Goal: Task Accomplishment & Management: Manage account settings

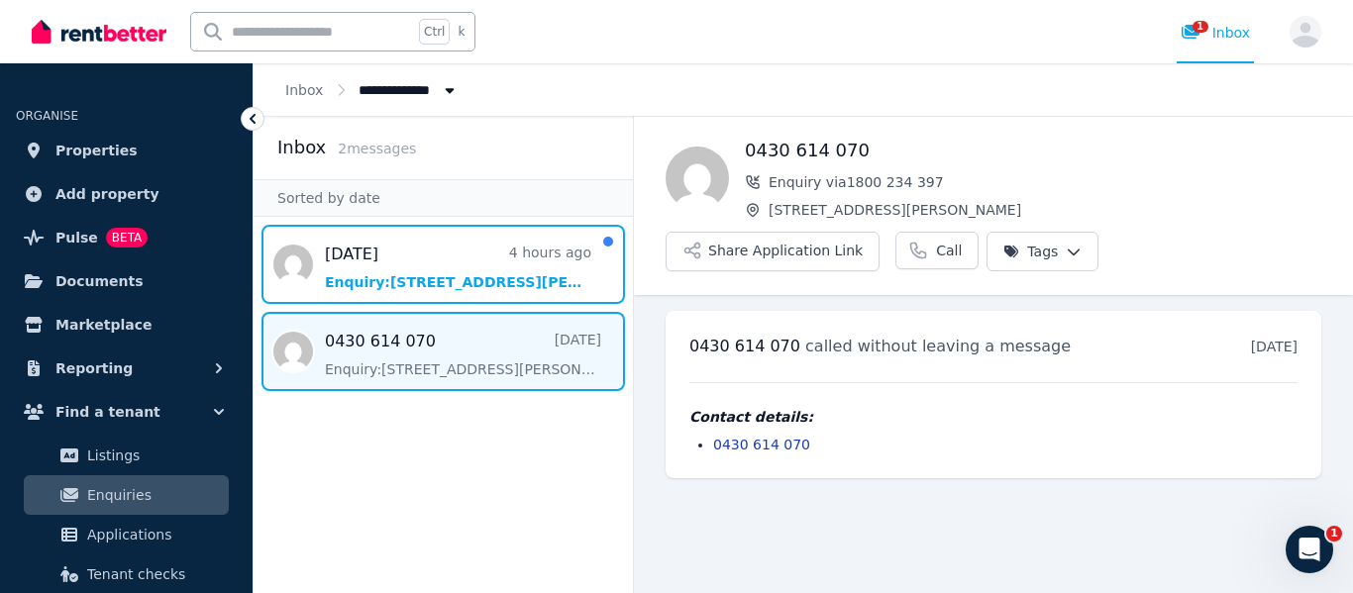
click at [437, 272] on span "Message list" at bounding box center [443, 264] width 379 height 79
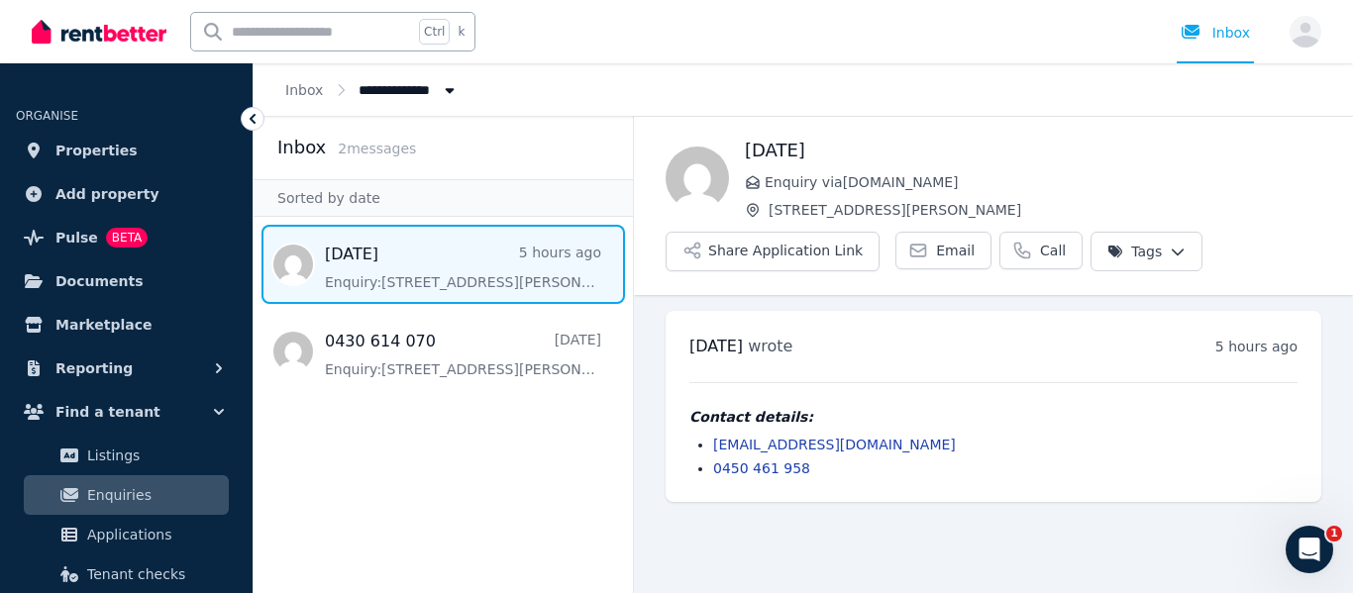
click at [108, 145] on span "Properties" at bounding box center [96, 151] width 82 height 24
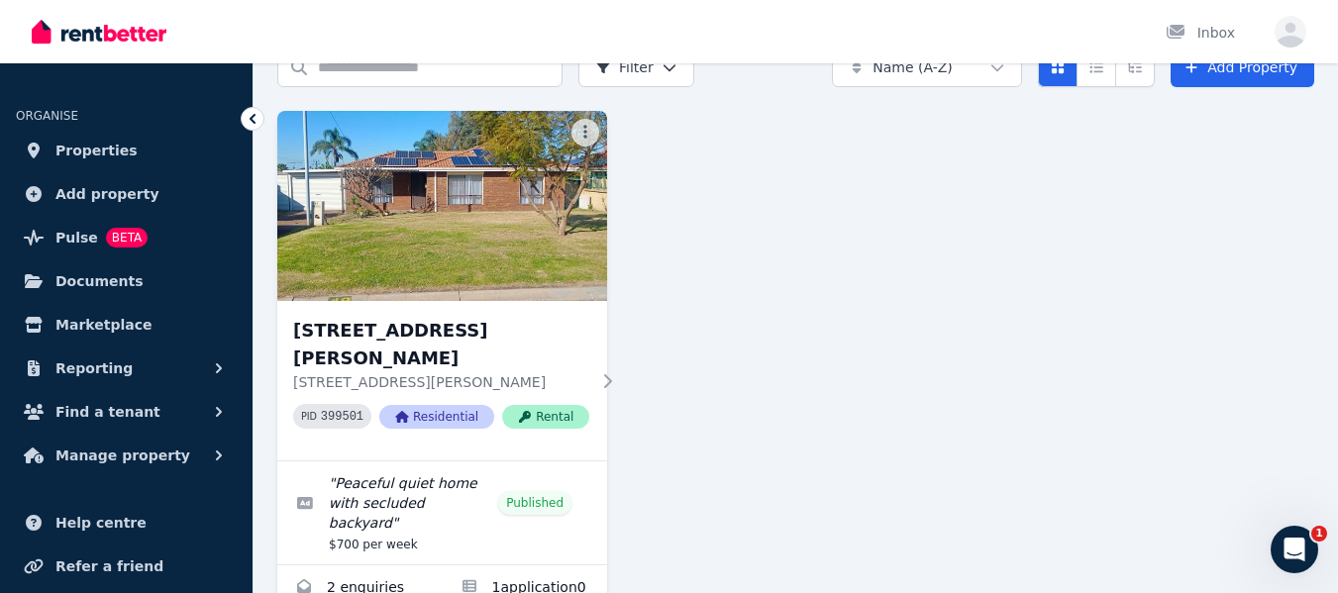
scroll to position [153, 0]
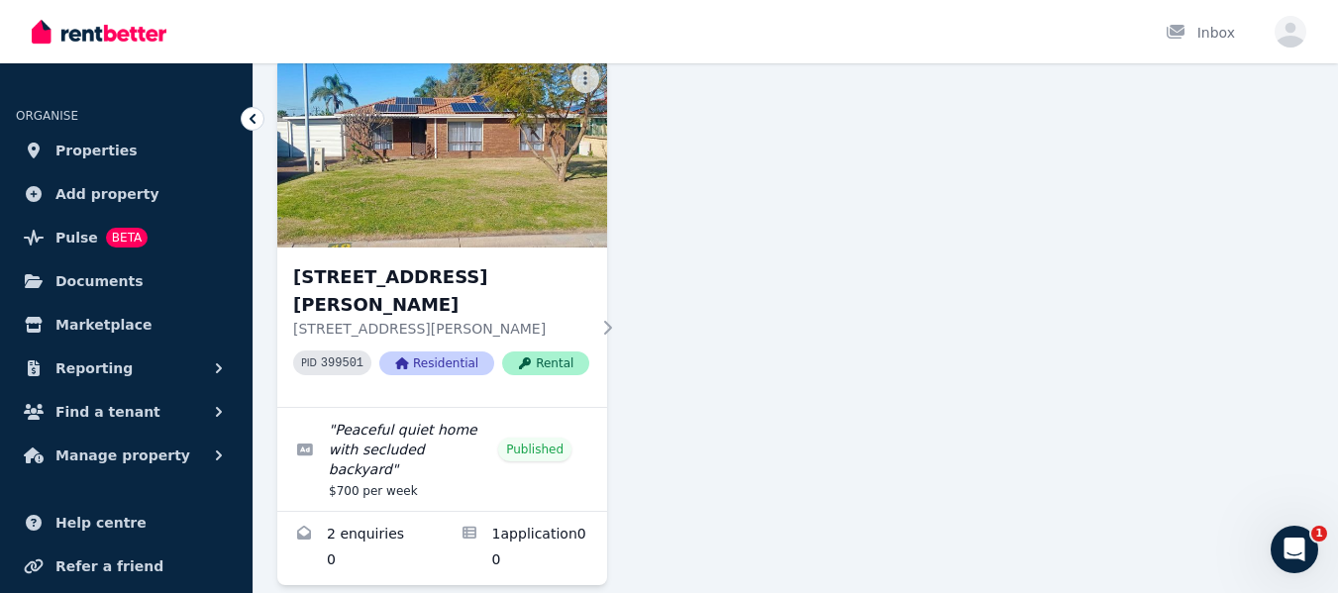
click at [483, 512] on link "Applications for 49 Torquata Dr, Mirrabooka" at bounding box center [525, 548] width 165 height 73
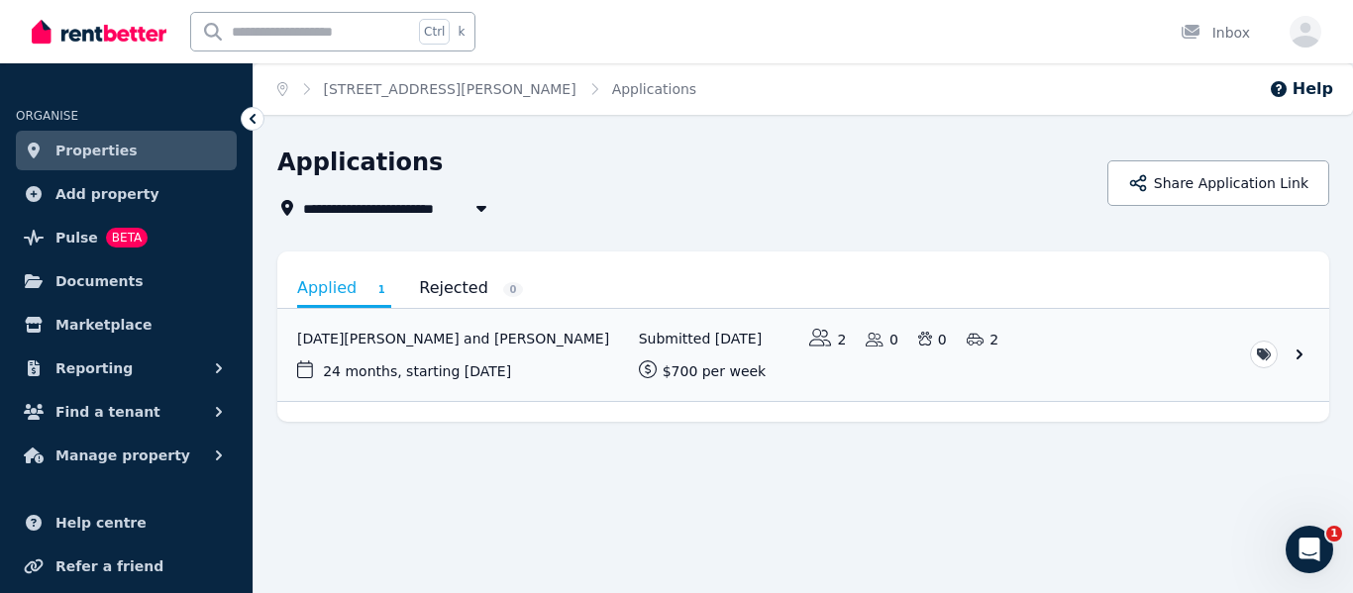
click at [1298, 355] on link "View application: Ramadan Koshe and Jessica We" at bounding box center [803, 355] width 1052 height 92
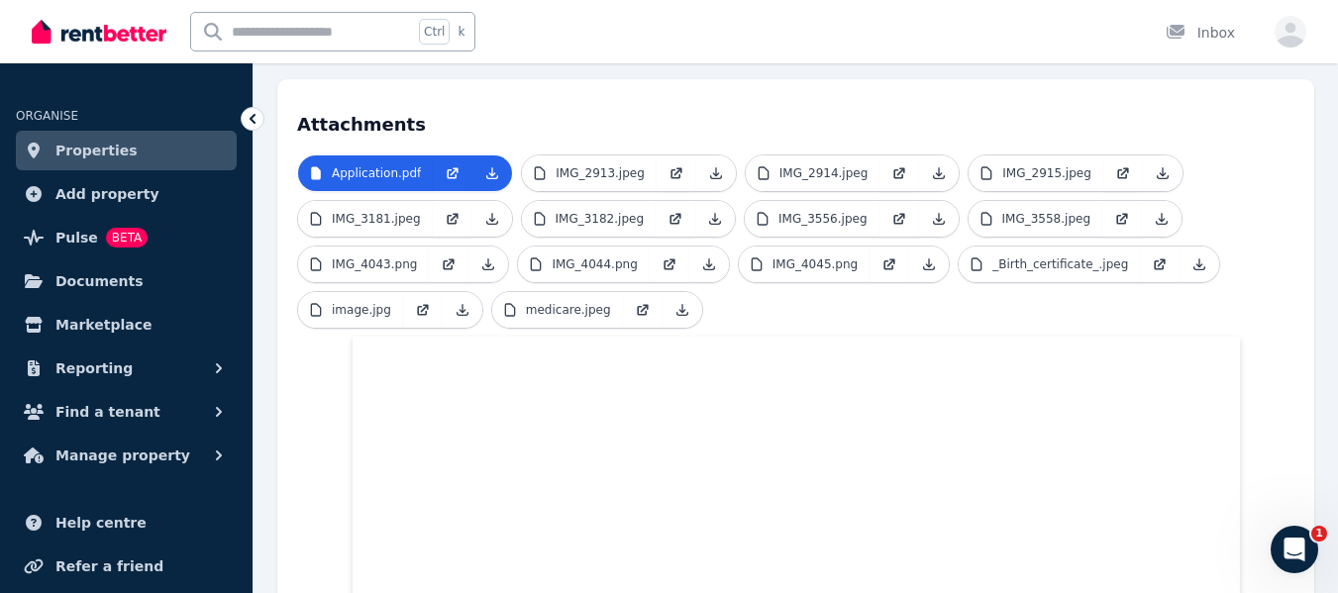
scroll to position [359, 0]
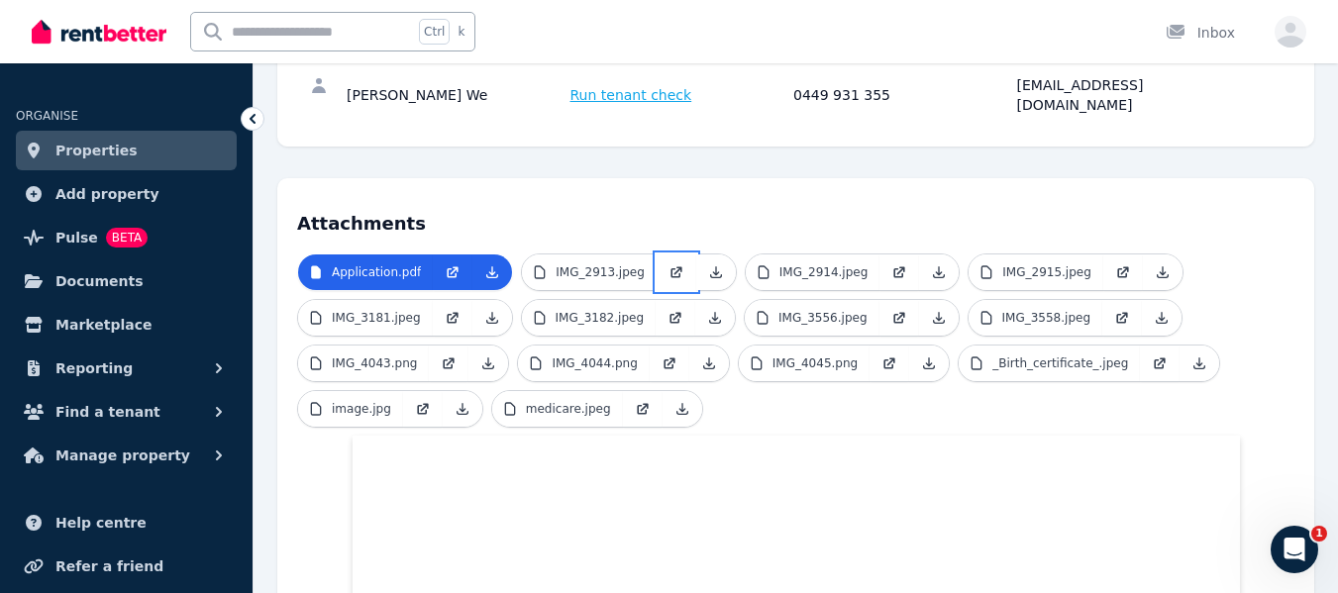
click at [669, 264] on icon at bounding box center [677, 272] width 16 height 16
click at [892, 264] on icon at bounding box center [900, 272] width 16 height 16
click at [1115, 264] on icon at bounding box center [1123, 272] width 16 height 16
click at [450, 312] on icon at bounding box center [454, 316] width 8 height 8
click at [670, 314] on icon at bounding box center [675, 319] width 10 height 10
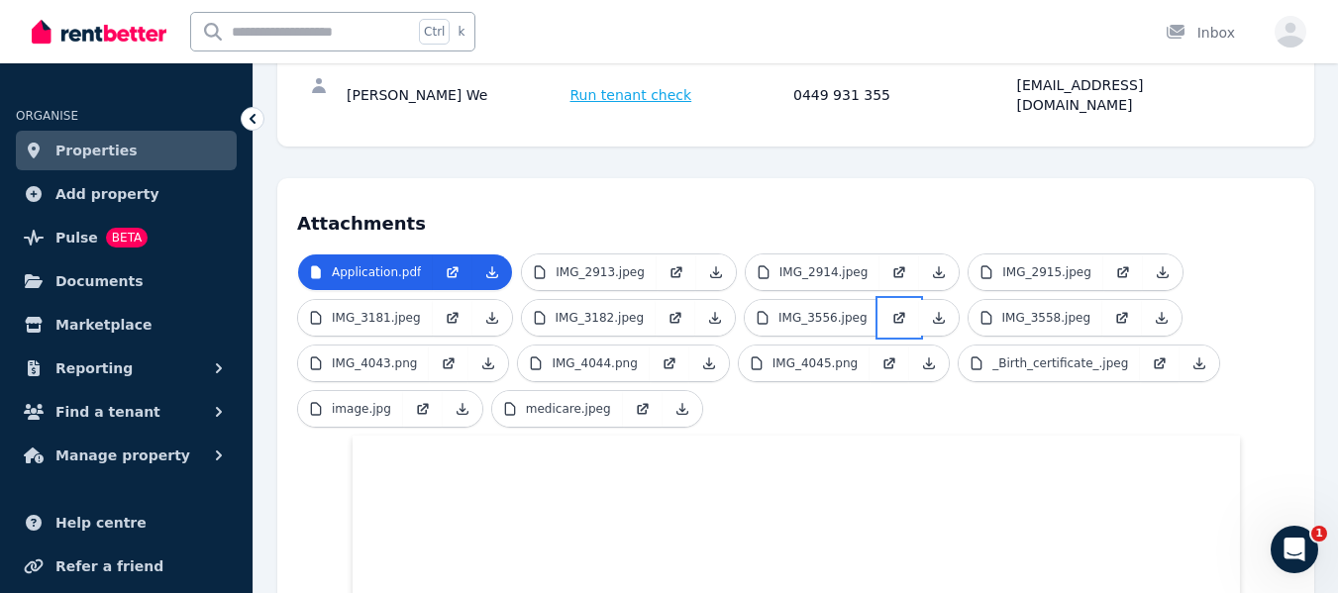
click at [892, 310] on icon at bounding box center [900, 318] width 16 height 16
click at [1114, 310] on icon at bounding box center [1122, 318] width 16 height 16
click at [441, 356] on icon at bounding box center [449, 364] width 16 height 16
click at [664, 360] on icon at bounding box center [669, 365] width 10 height 10
click at [882, 356] on icon at bounding box center [890, 364] width 16 height 16
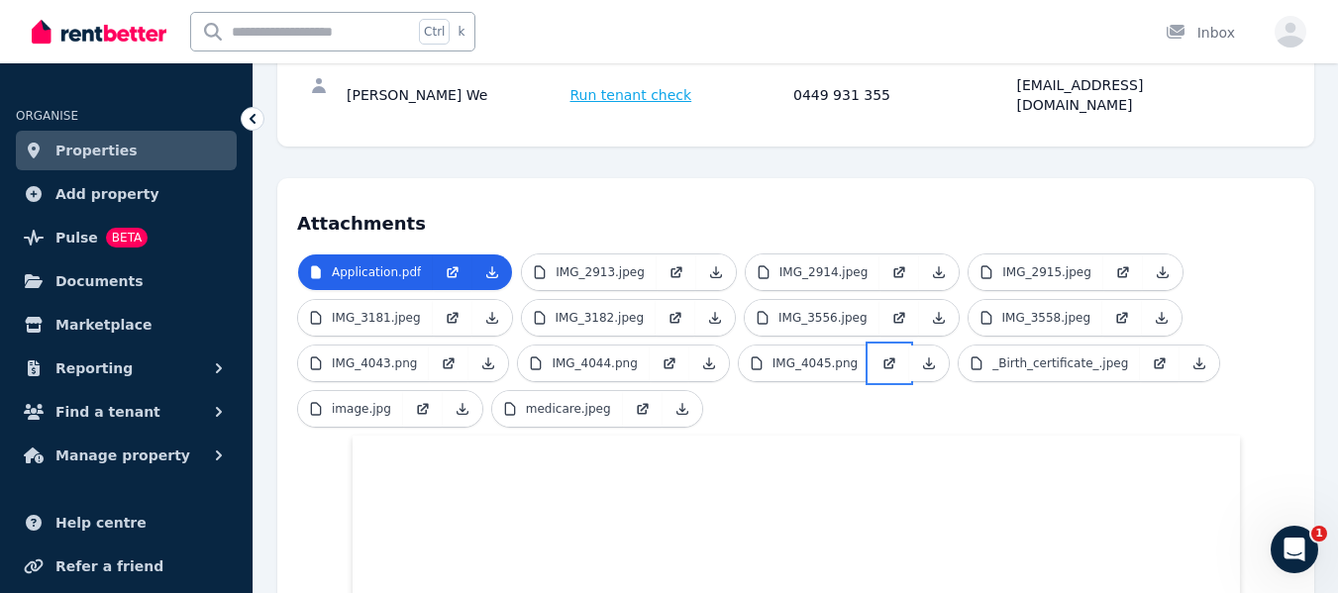
click at [882, 356] on icon at bounding box center [890, 364] width 16 height 16
click at [1158, 358] on icon at bounding box center [1162, 362] width 8 height 8
click at [417, 401] on icon at bounding box center [423, 409] width 16 height 16
click at [635, 401] on icon at bounding box center [643, 409] width 16 height 16
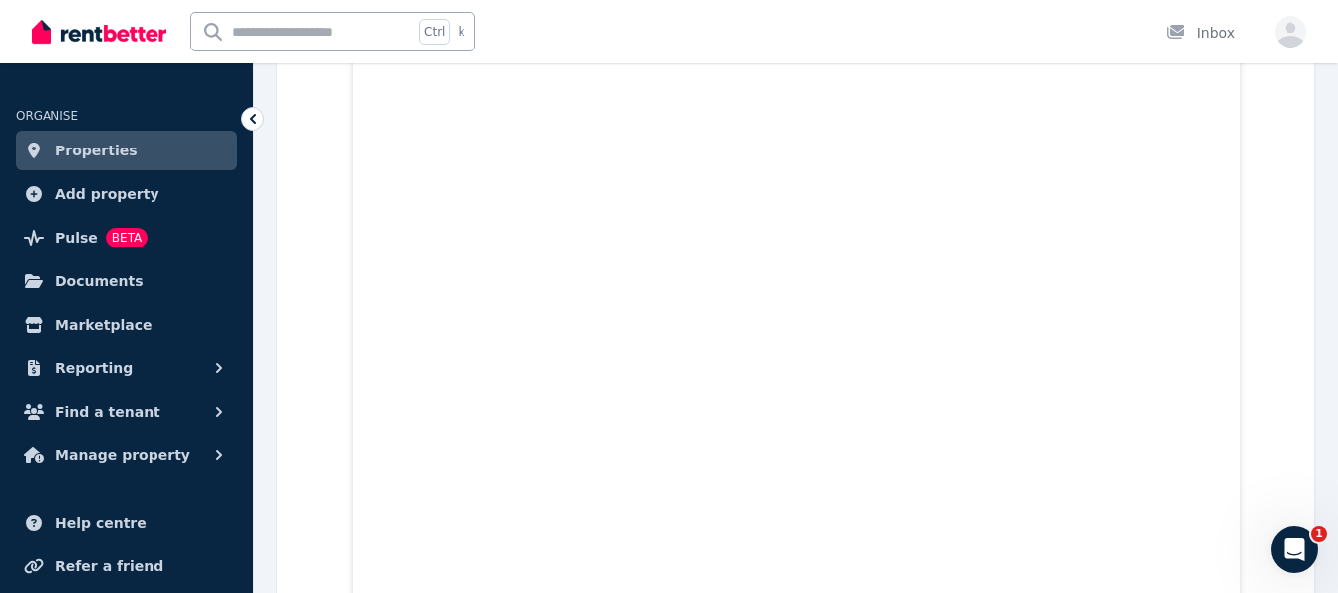
scroll to position [14061, 0]
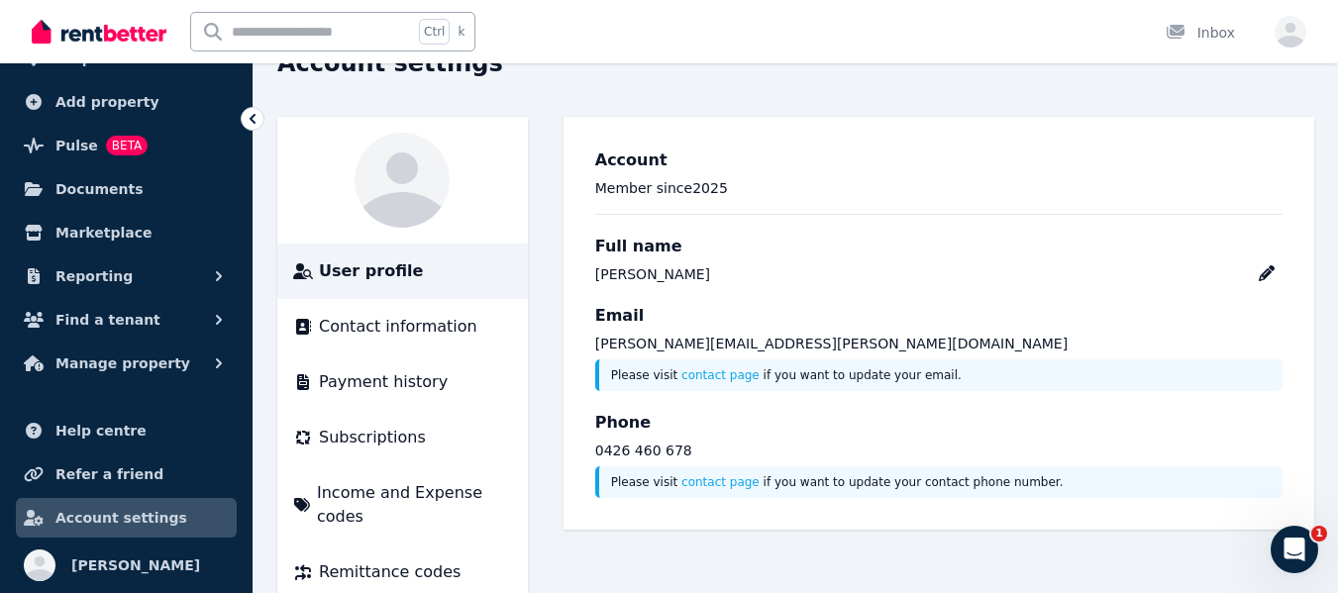
scroll to position [118, 0]
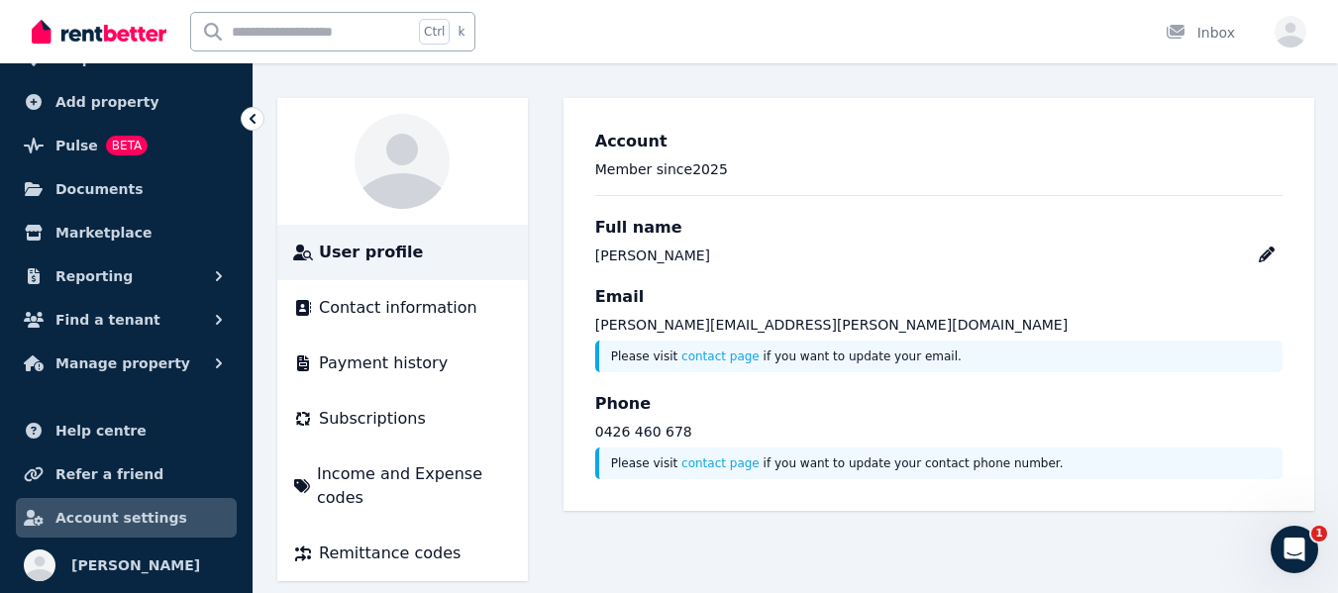
click at [104, 95] on span "Add property" at bounding box center [107, 102] width 104 height 24
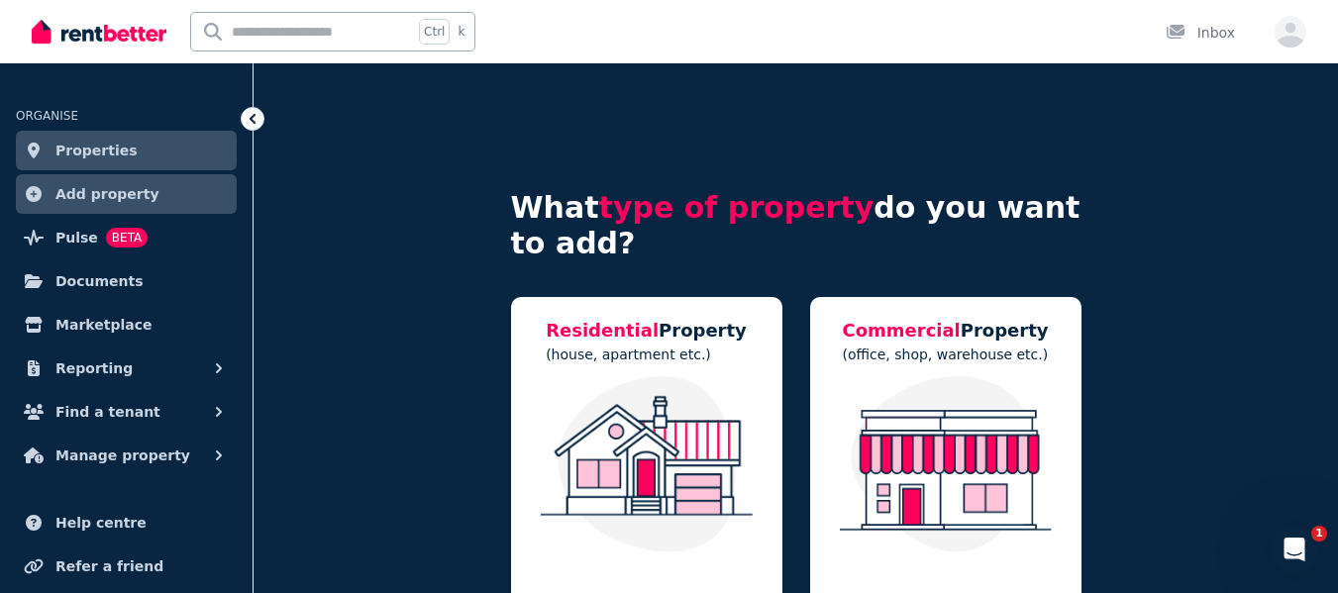
click at [115, 147] on span "Properties" at bounding box center [96, 151] width 82 height 24
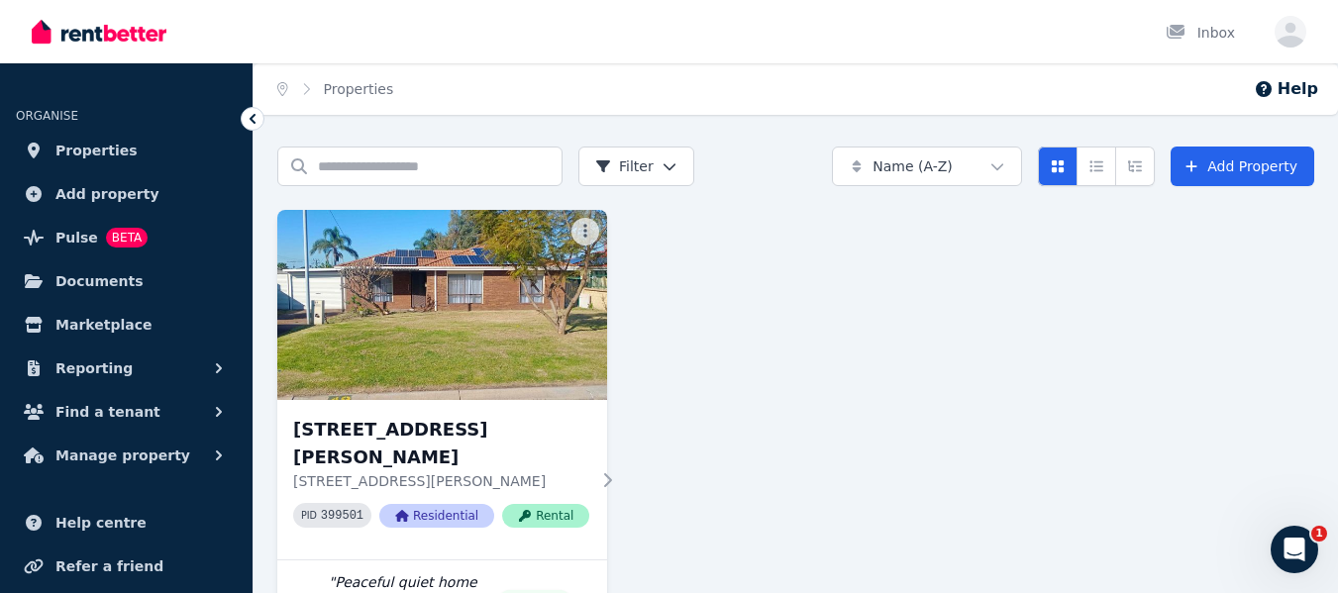
click at [450, 289] on img at bounding box center [442, 305] width 330 height 190
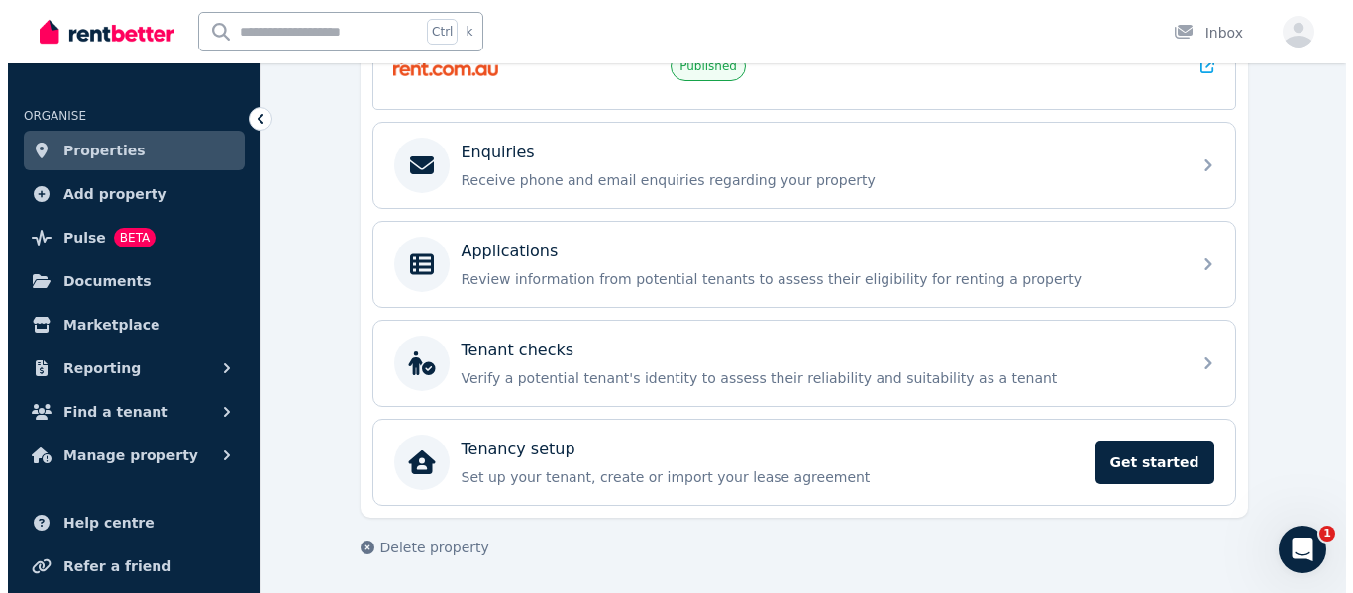
scroll to position [88, 0]
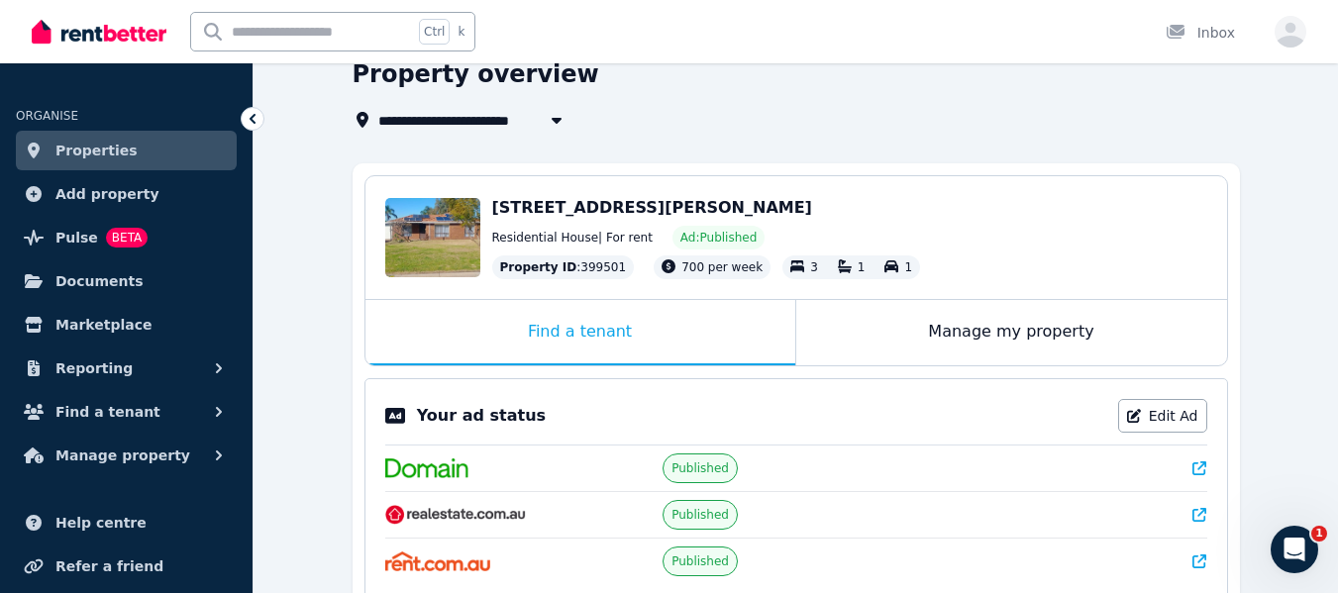
click at [445, 253] on div "Edit" at bounding box center [449, 260] width 53 height 28
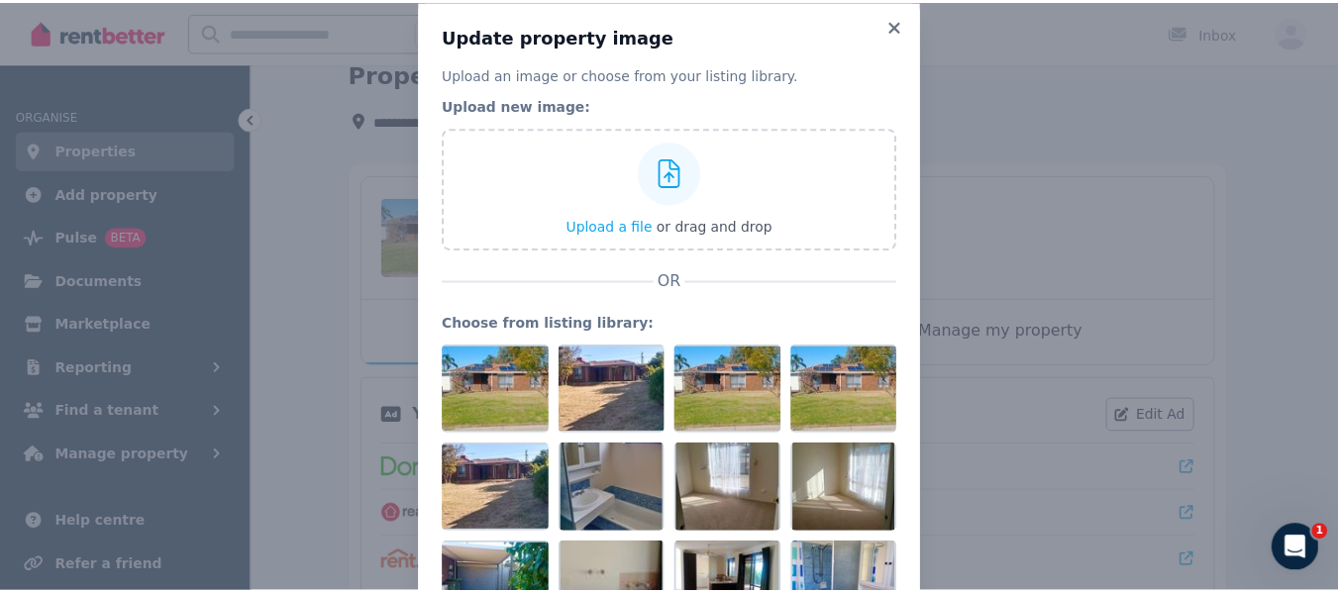
scroll to position [0, 0]
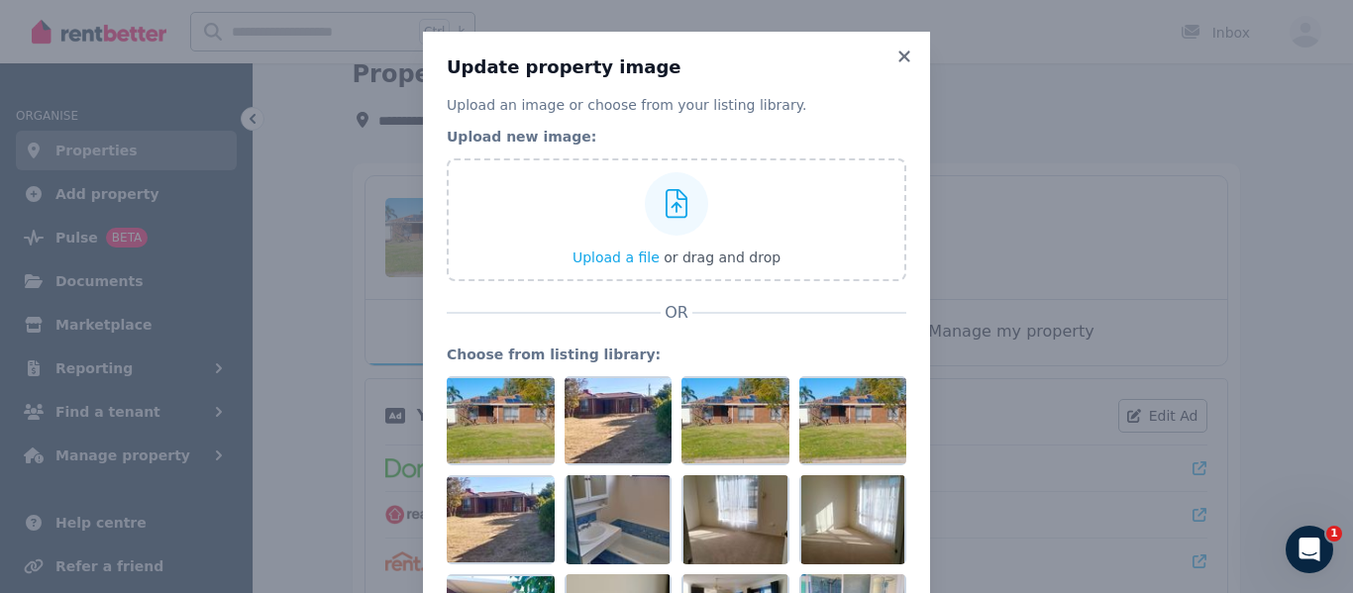
click at [897, 51] on icon at bounding box center [905, 57] width 20 height 18
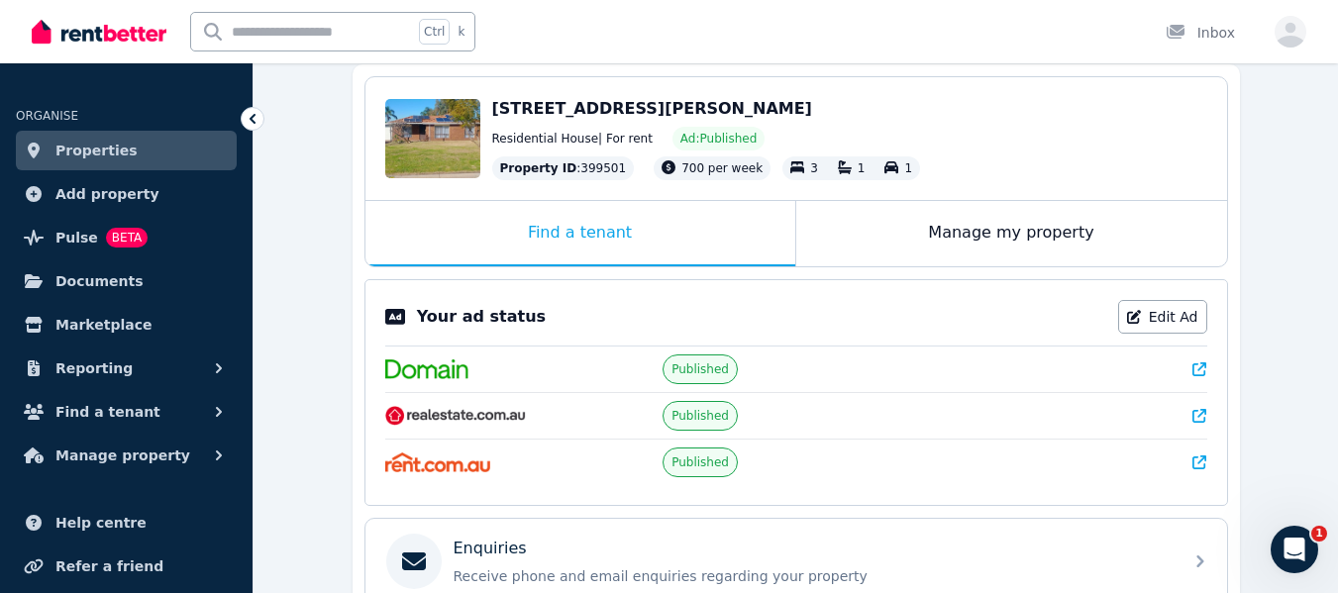
scroll to position [286, 0]
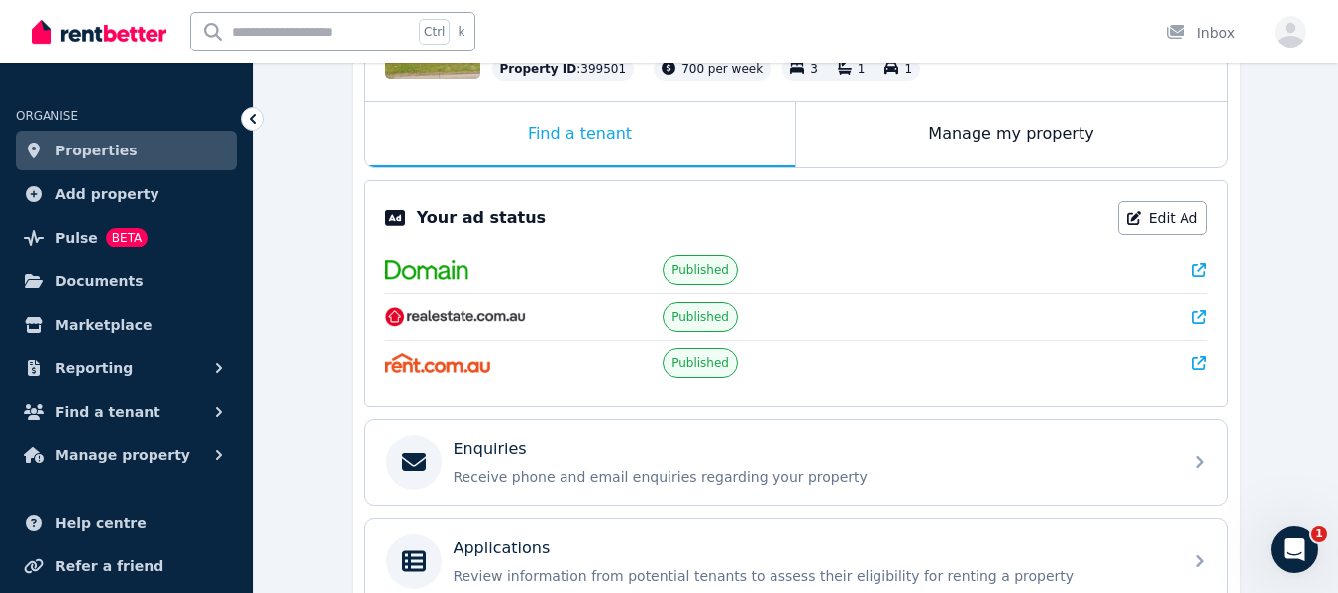
click at [1174, 222] on link "Edit Ad" at bounding box center [1162, 218] width 89 height 34
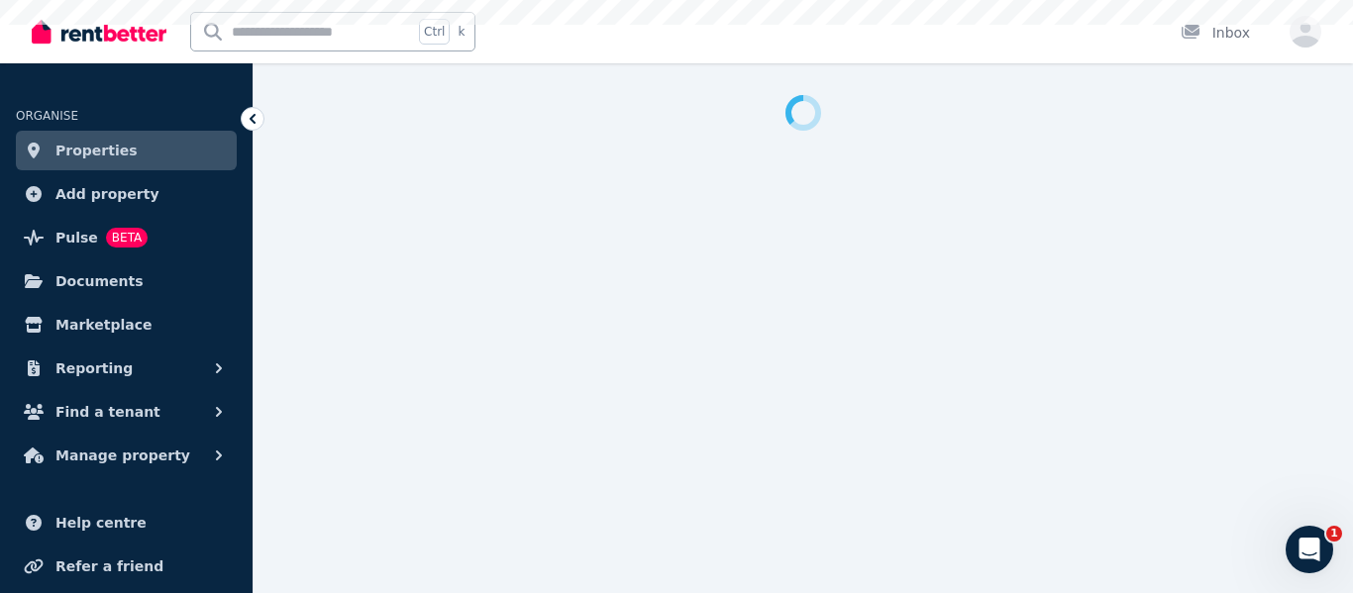
select select "**********"
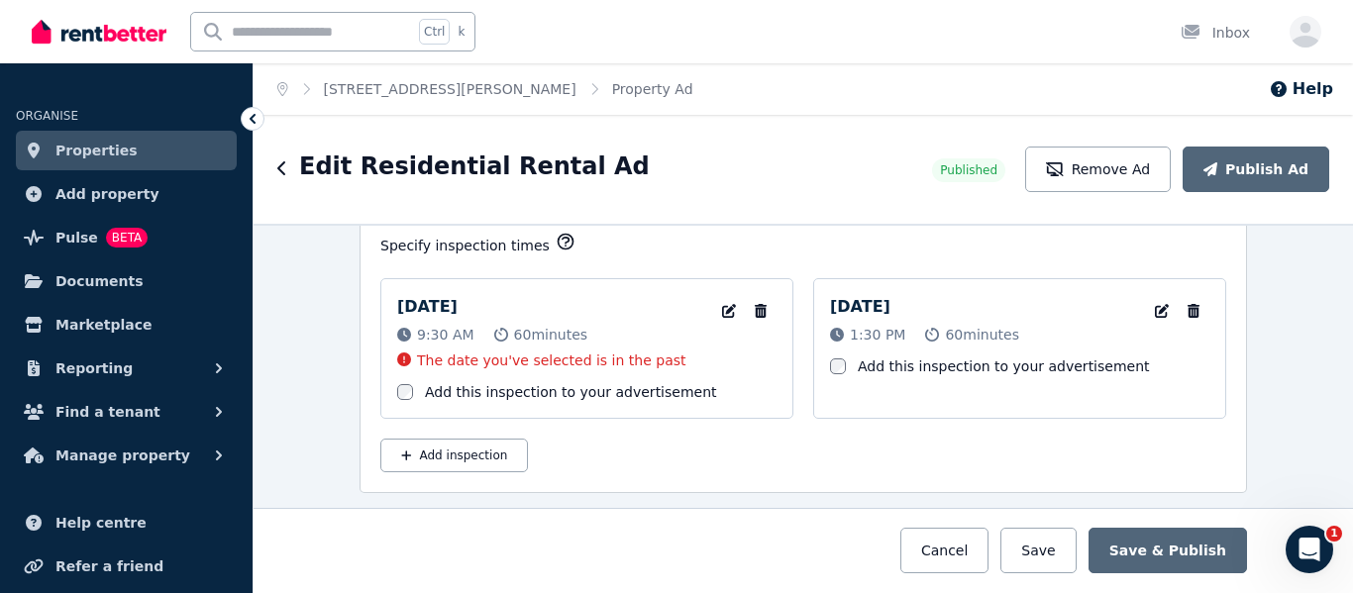
scroll to position [3134, 0]
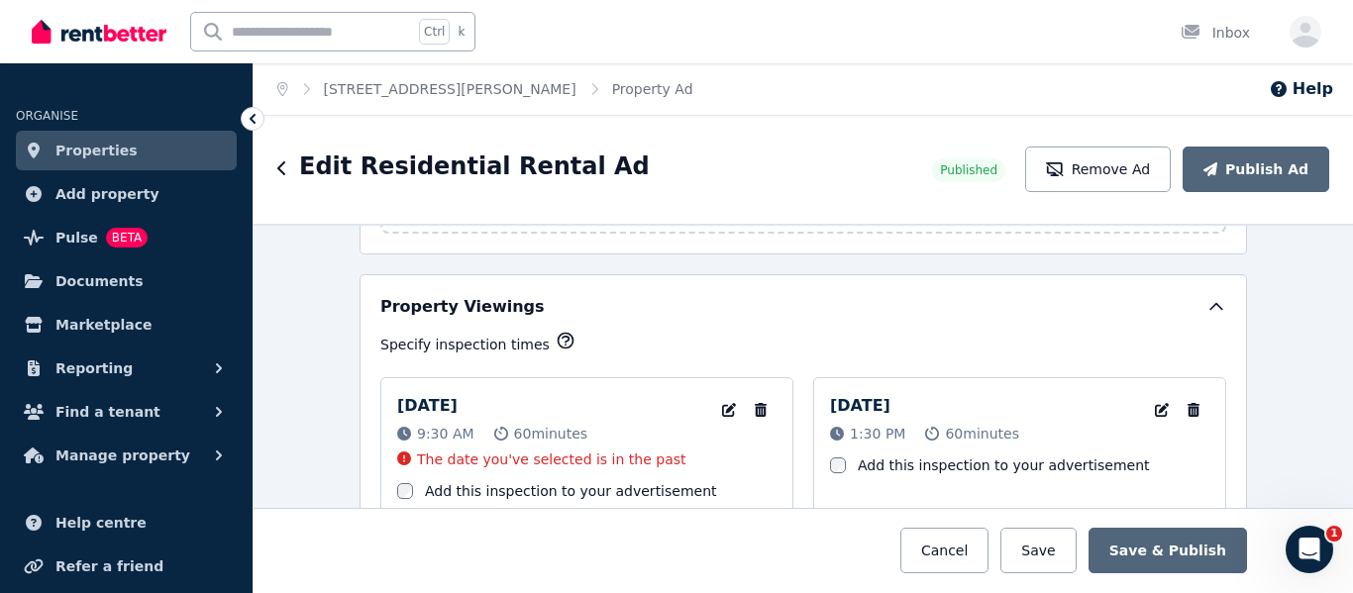
click at [556, 341] on icon "button" at bounding box center [566, 341] width 20 height 20
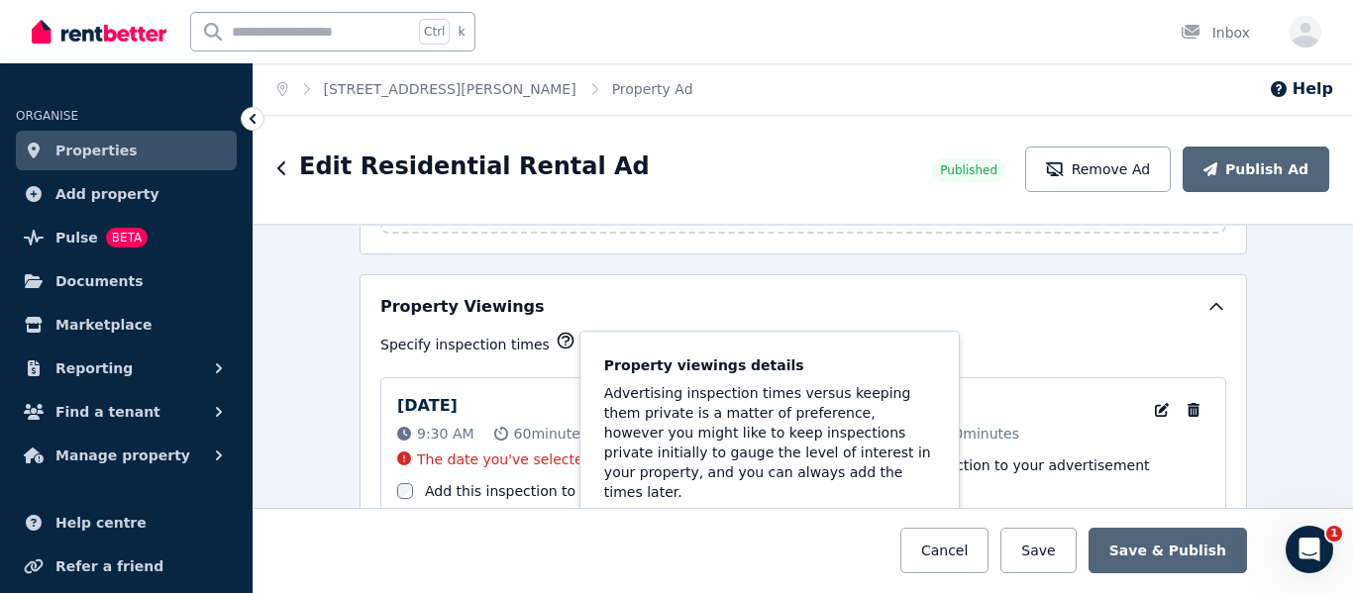
click at [621, 292] on div "Property Viewings Specify inspection times Property viewings details Advertisin…" at bounding box center [804, 433] width 888 height 318
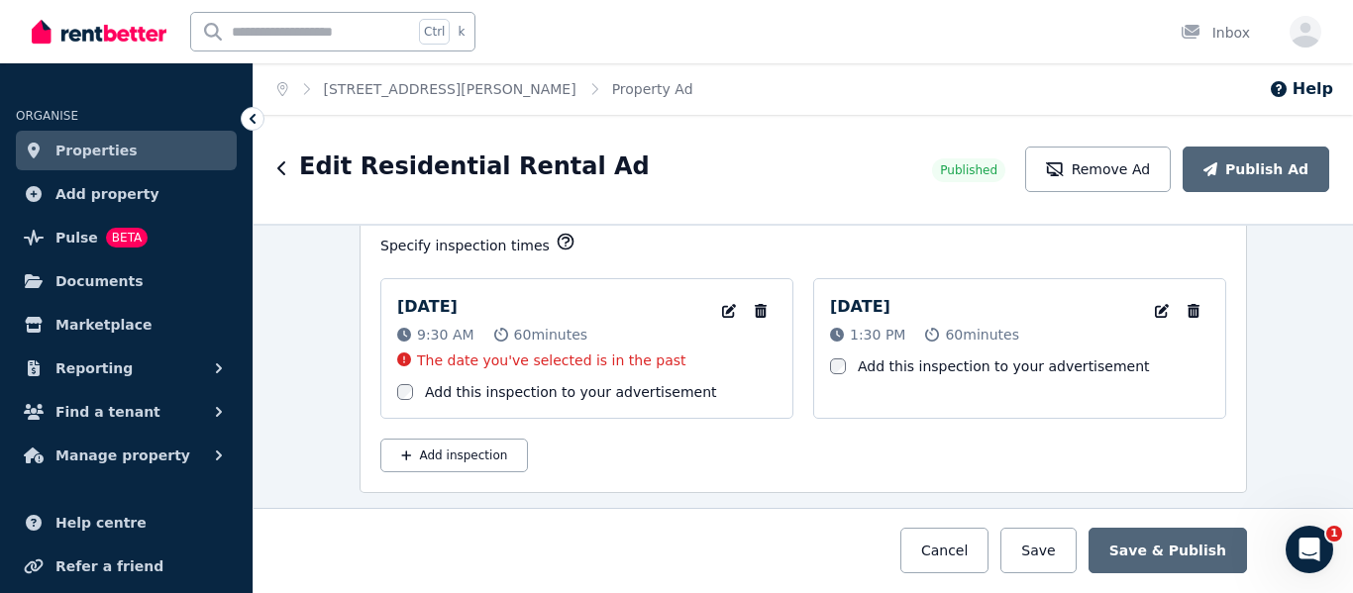
scroll to position [3332, 0]
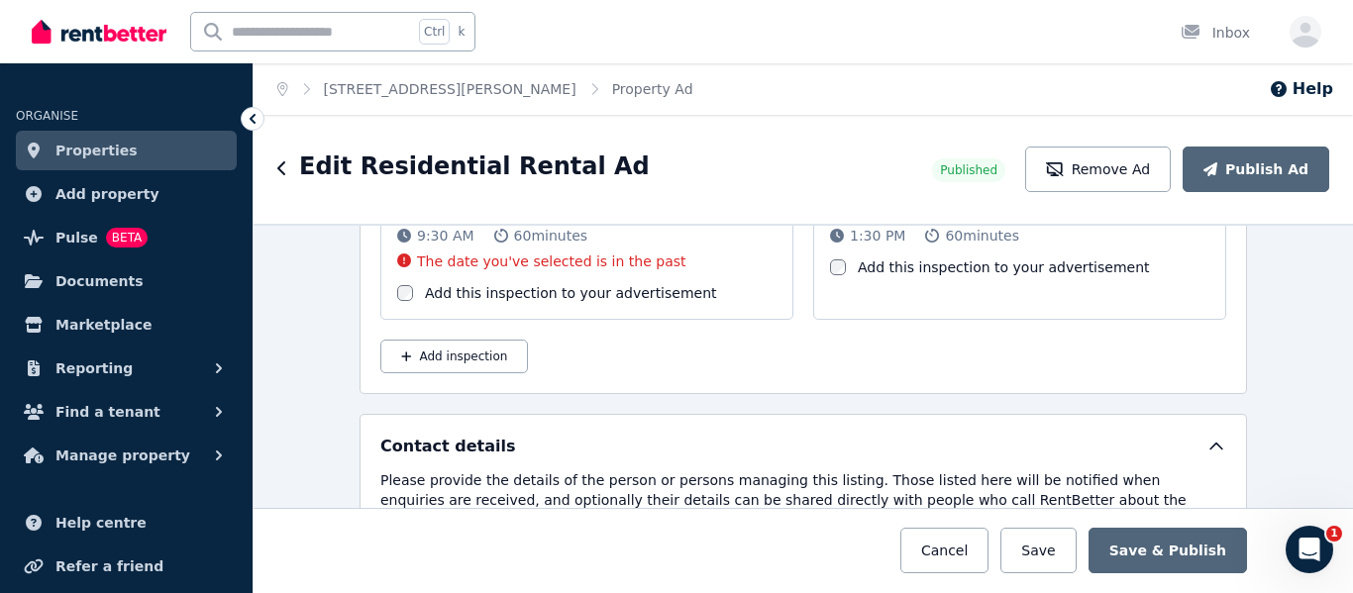
click at [449, 354] on button "Add inspection" at bounding box center [454, 357] width 148 height 34
select select "**"
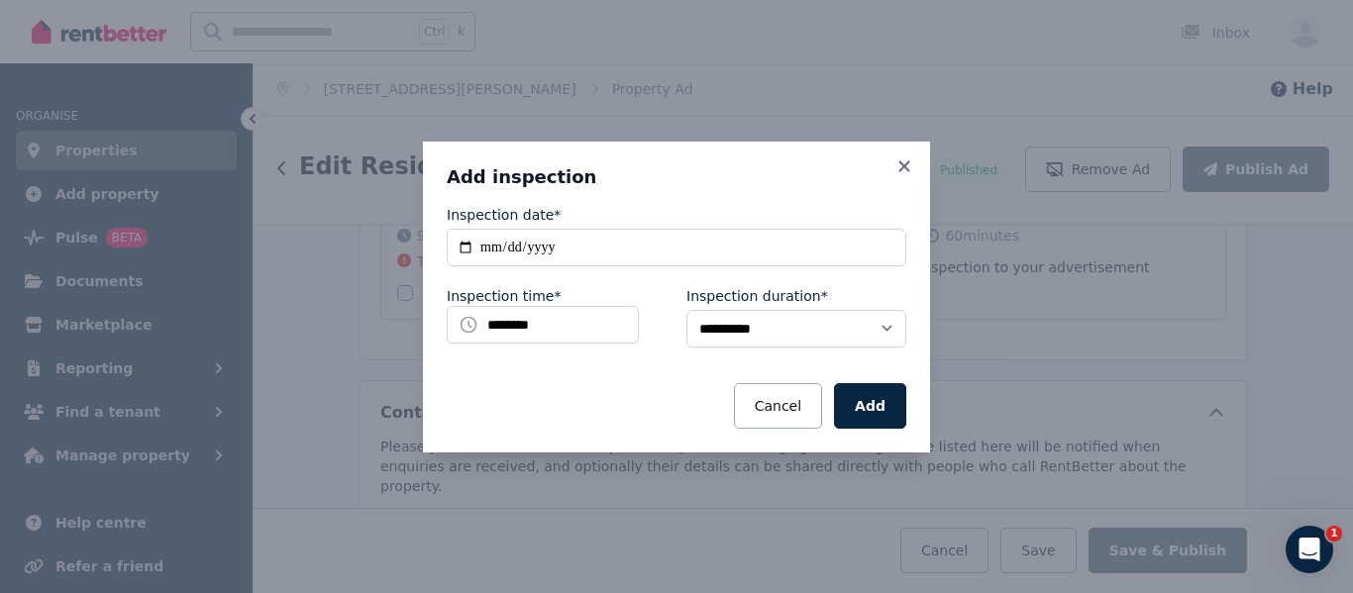
click at [906, 166] on icon at bounding box center [903, 165] width 11 height 11
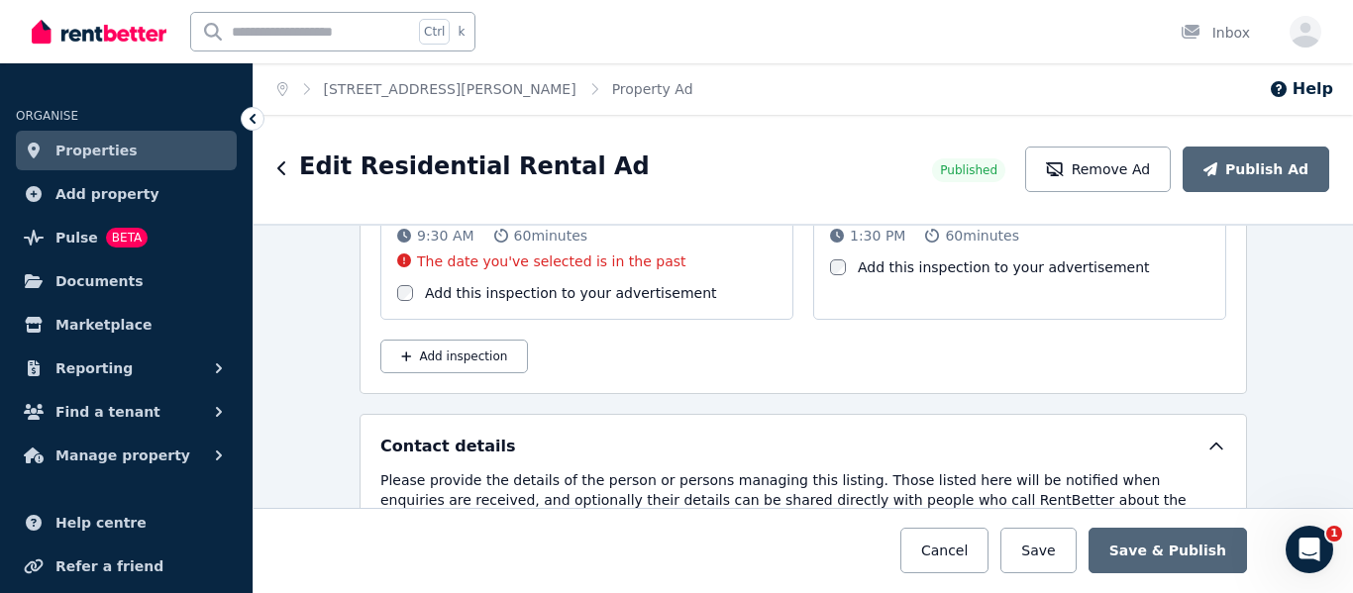
click at [781, 354] on div "Saturday 6 Sep 2025 9:30 AM 60 minutes The date you've selected is in the past …" at bounding box center [803, 276] width 846 height 194
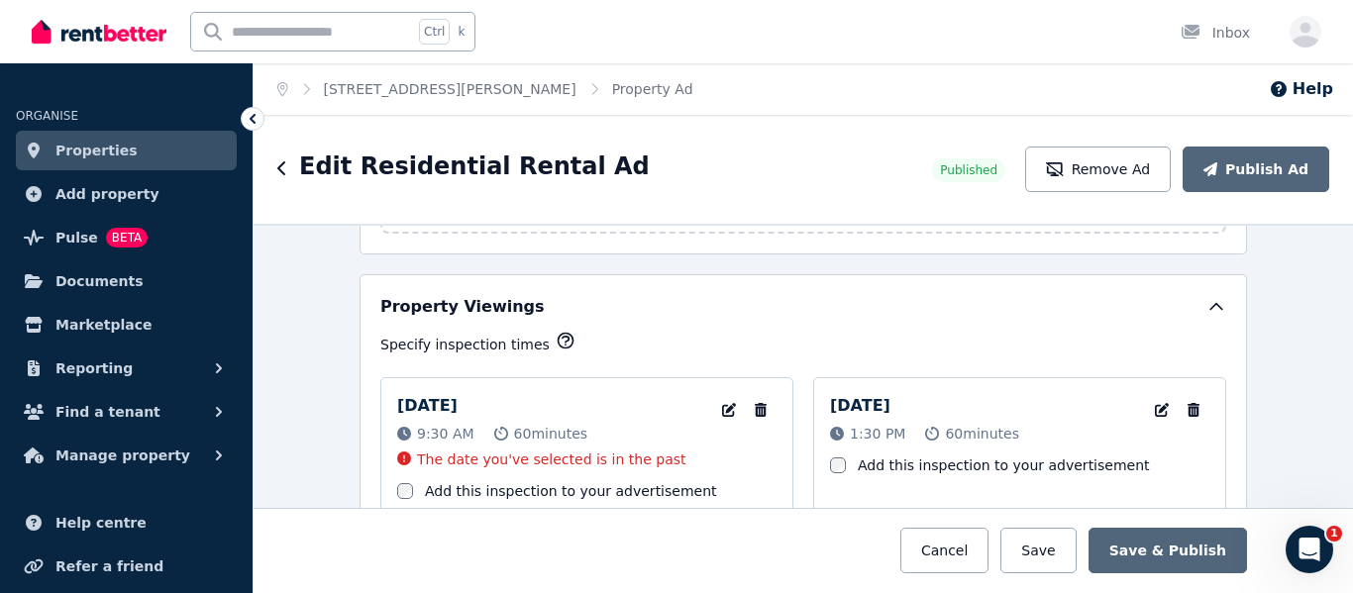
click at [464, 305] on h5 "Property Viewings" at bounding box center [462, 307] width 164 height 24
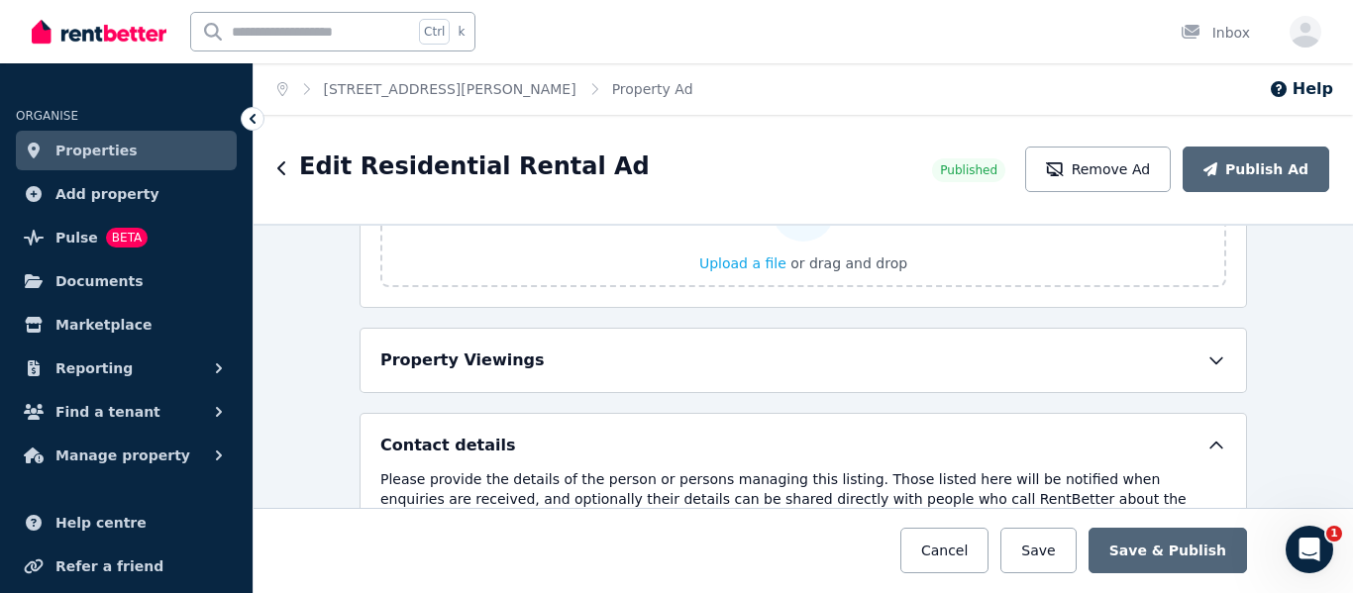
scroll to position [3180, 0]
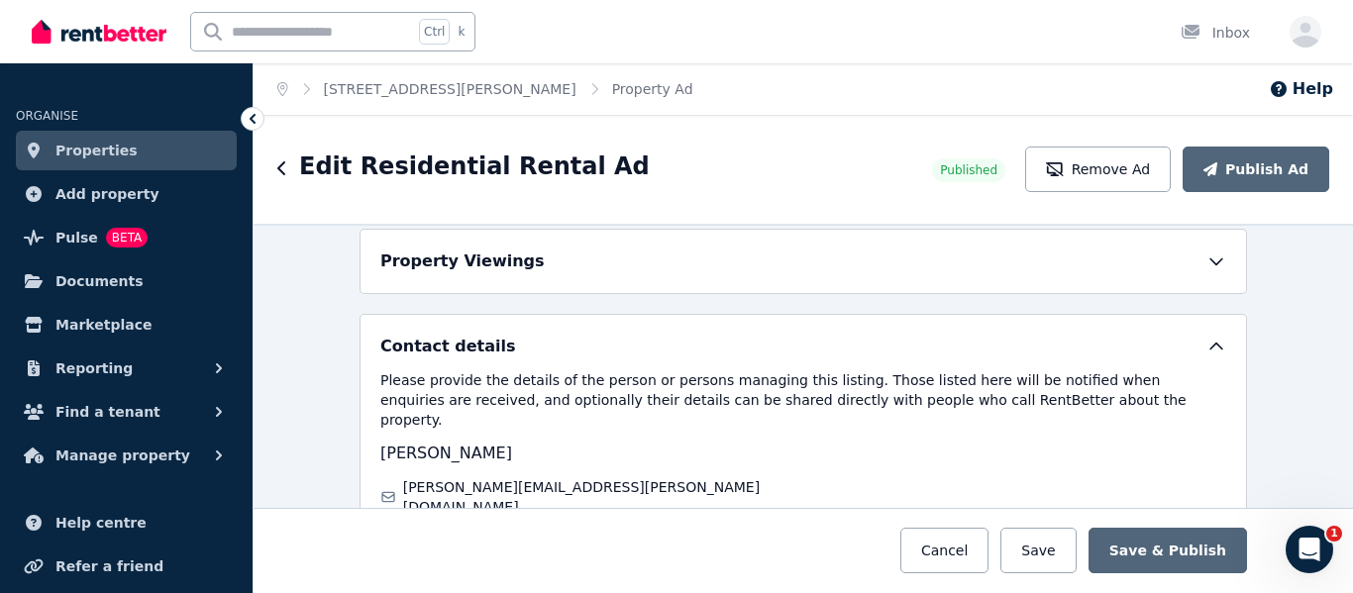
click at [1207, 263] on icon at bounding box center [1217, 262] width 20 height 20
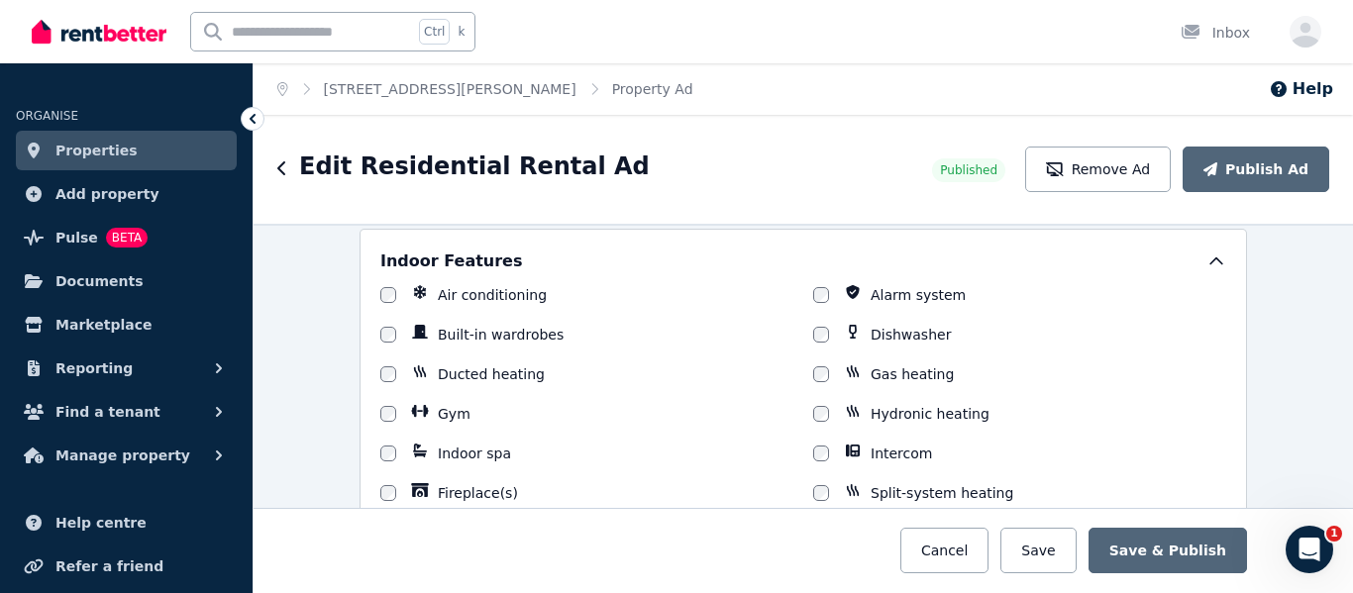
scroll to position [1100, 0]
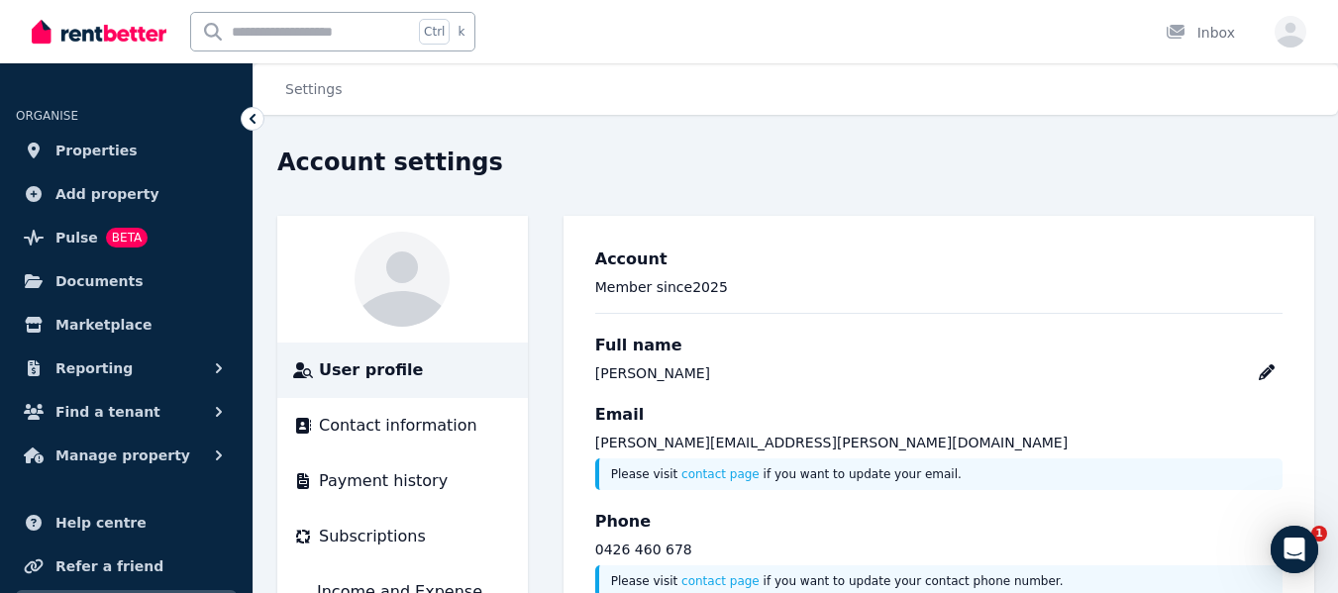
click at [90, 147] on span "Properties" at bounding box center [96, 151] width 82 height 24
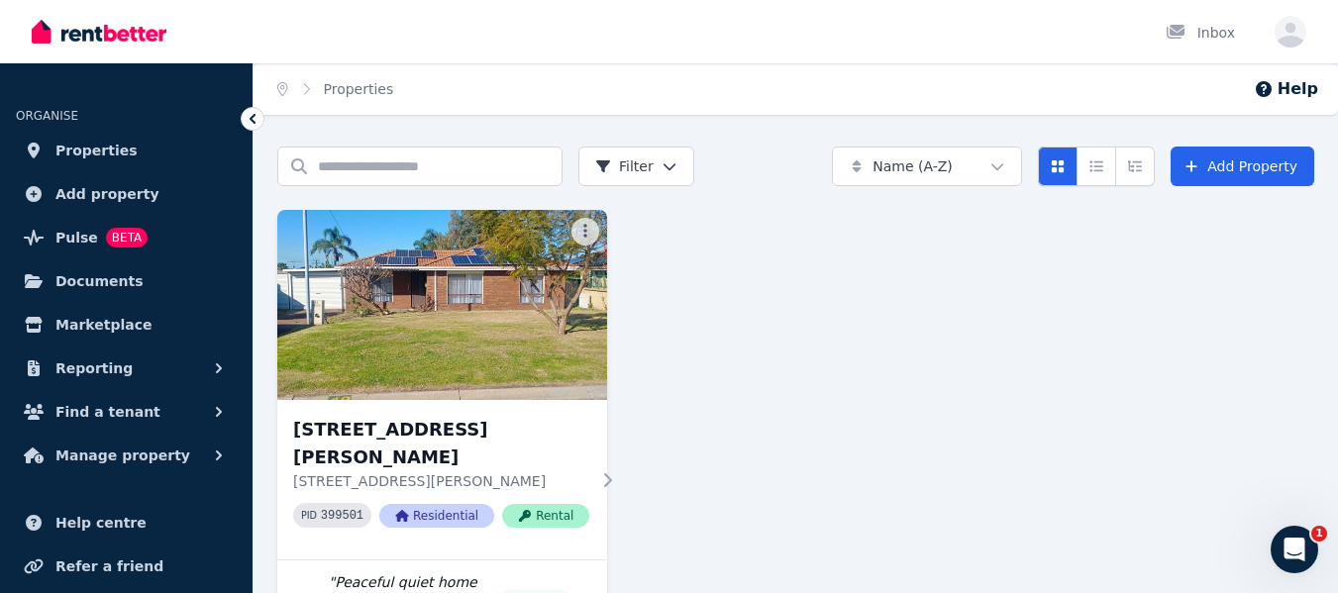
click at [403, 324] on img at bounding box center [442, 305] width 330 height 190
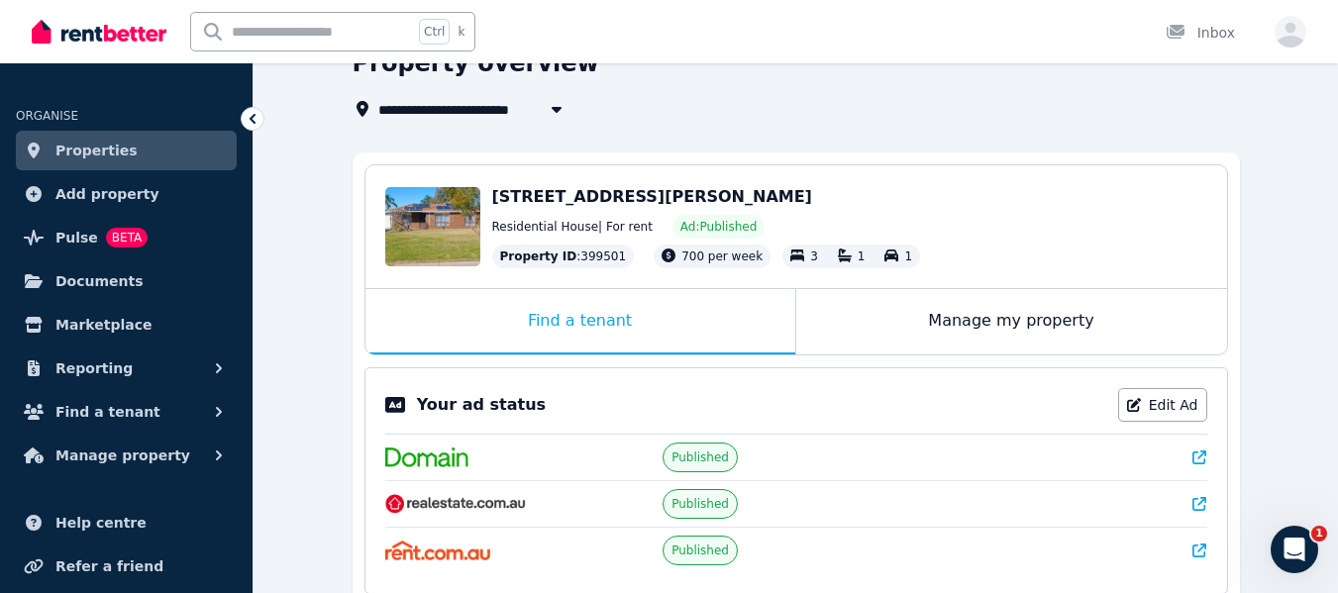
scroll to position [198, 0]
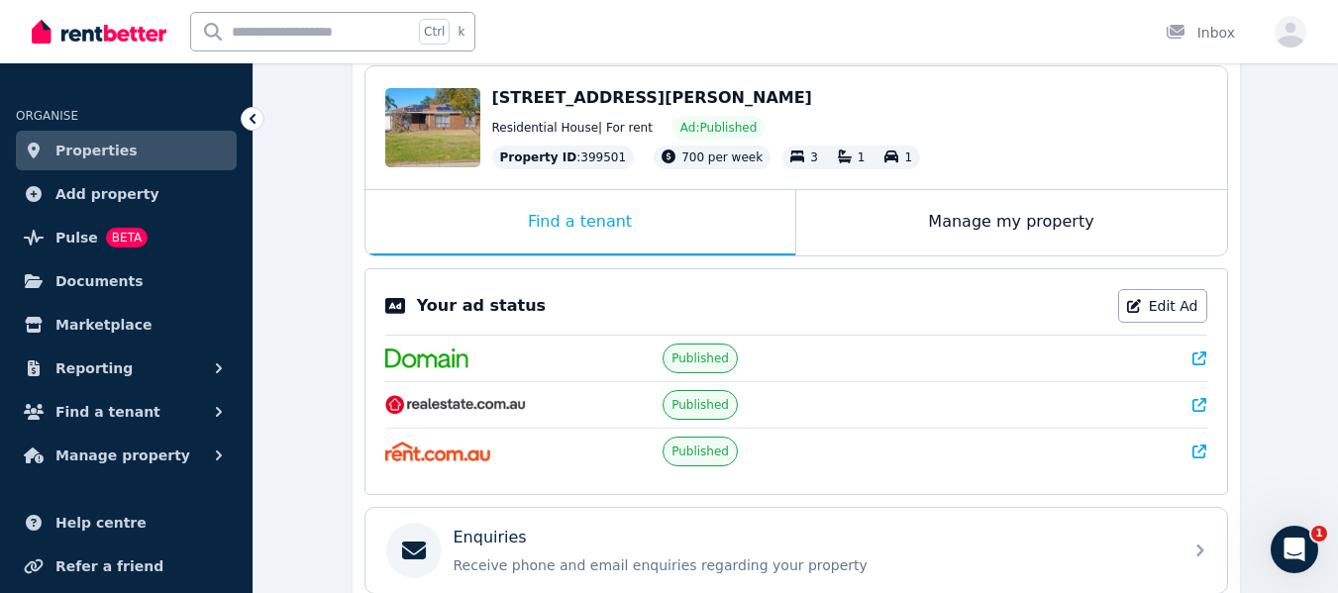
click at [1185, 303] on link "Edit Ad" at bounding box center [1162, 306] width 89 height 34
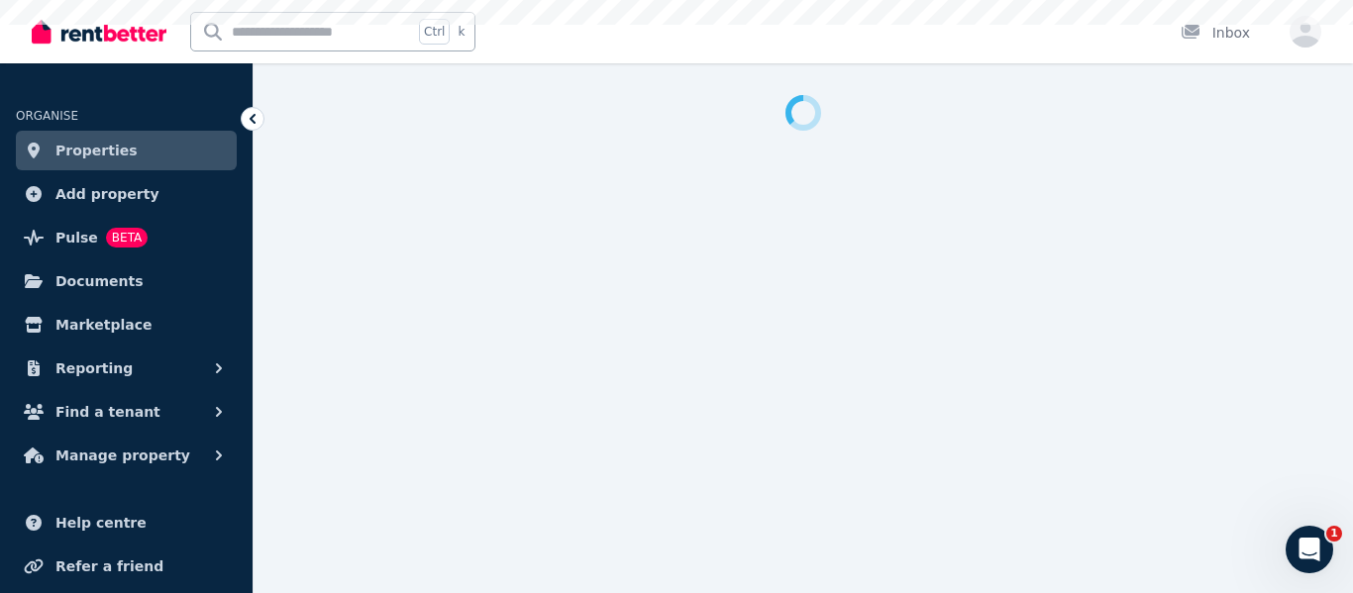
select select "**********"
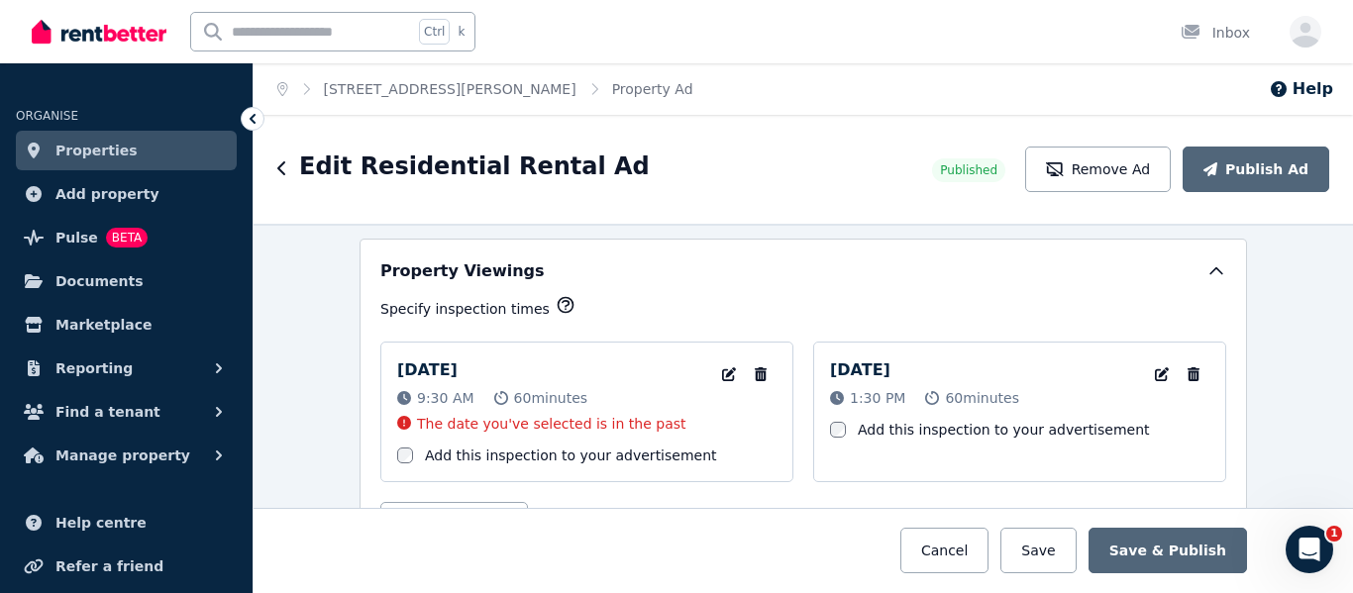
scroll to position [3269, 0]
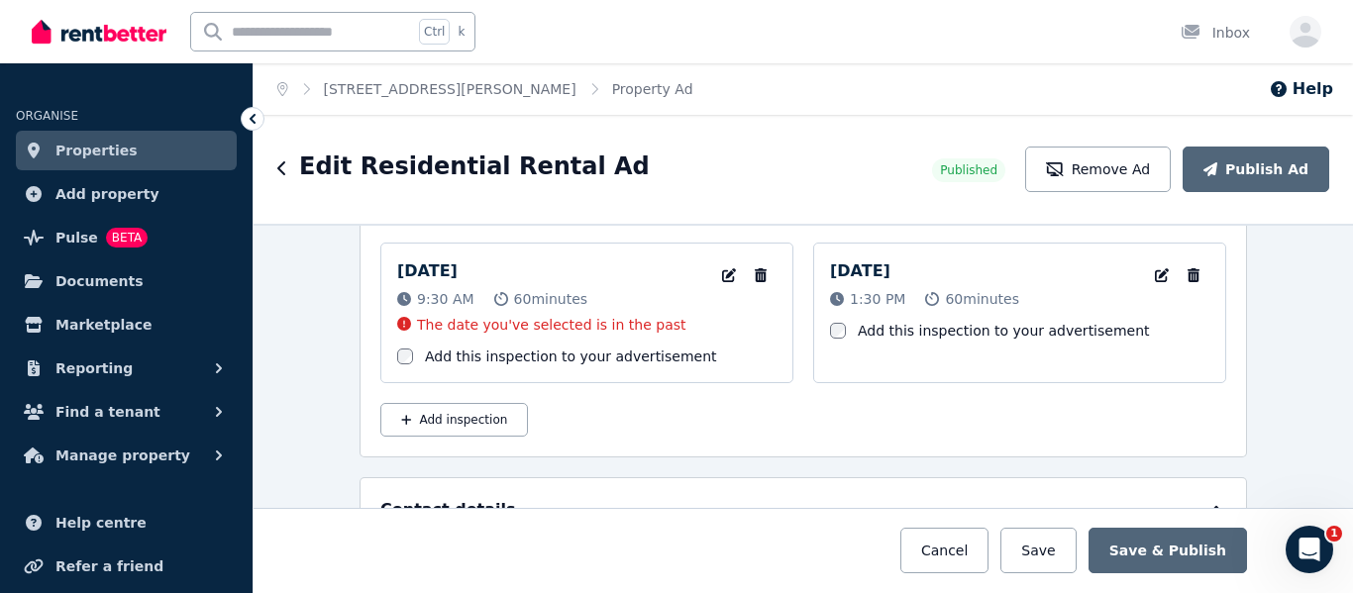
click at [474, 423] on button "Add inspection" at bounding box center [454, 420] width 148 height 34
select select "**"
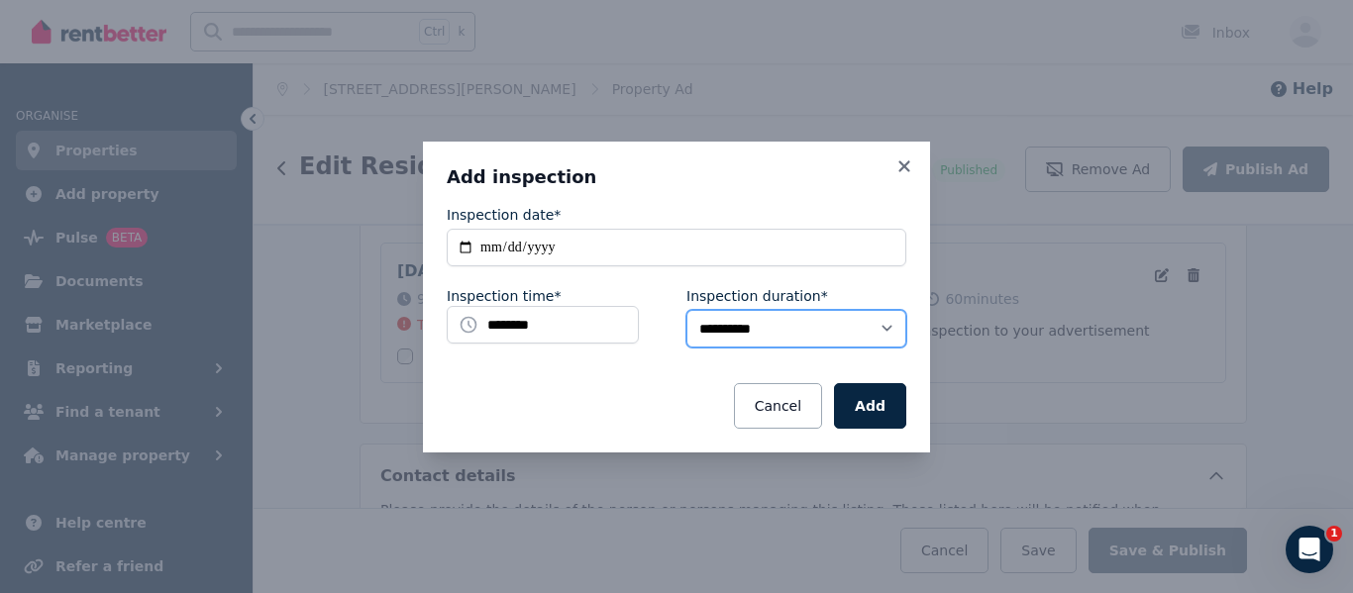
click at [892, 325] on select "**********" at bounding box center [796, 329] width 220 height 38
click at [783, 400] on button "Cancel" at bounding box center [778, 406] width 88 height 46
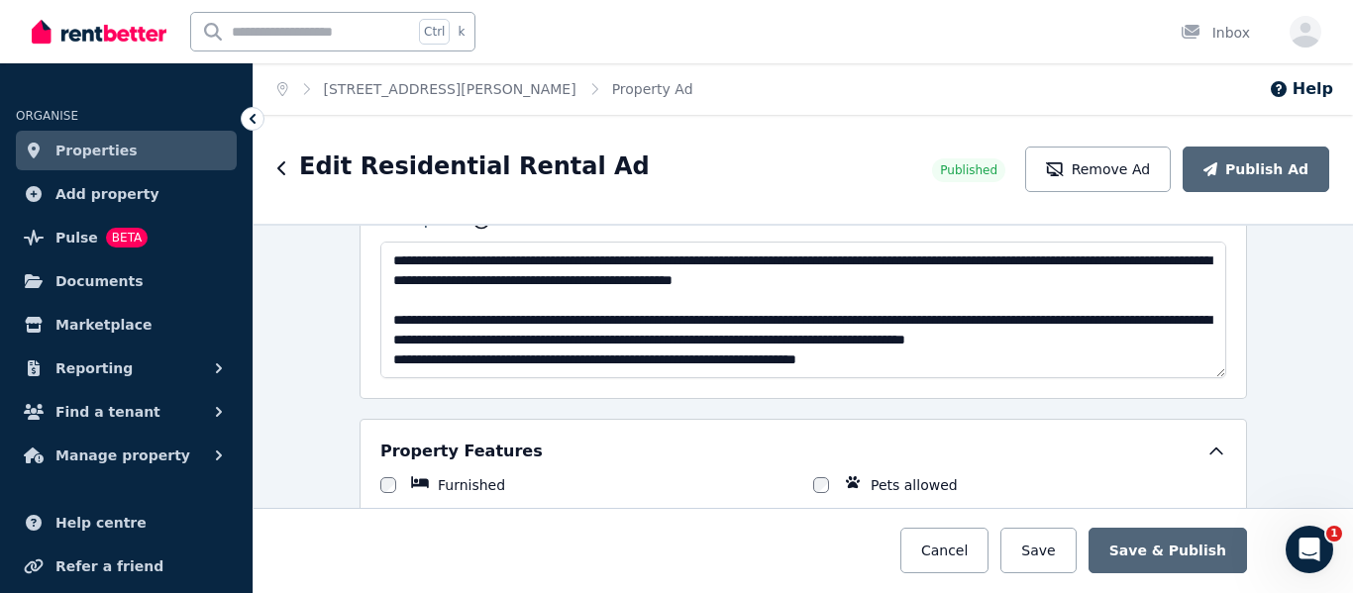
scroll to position [1090, 0]
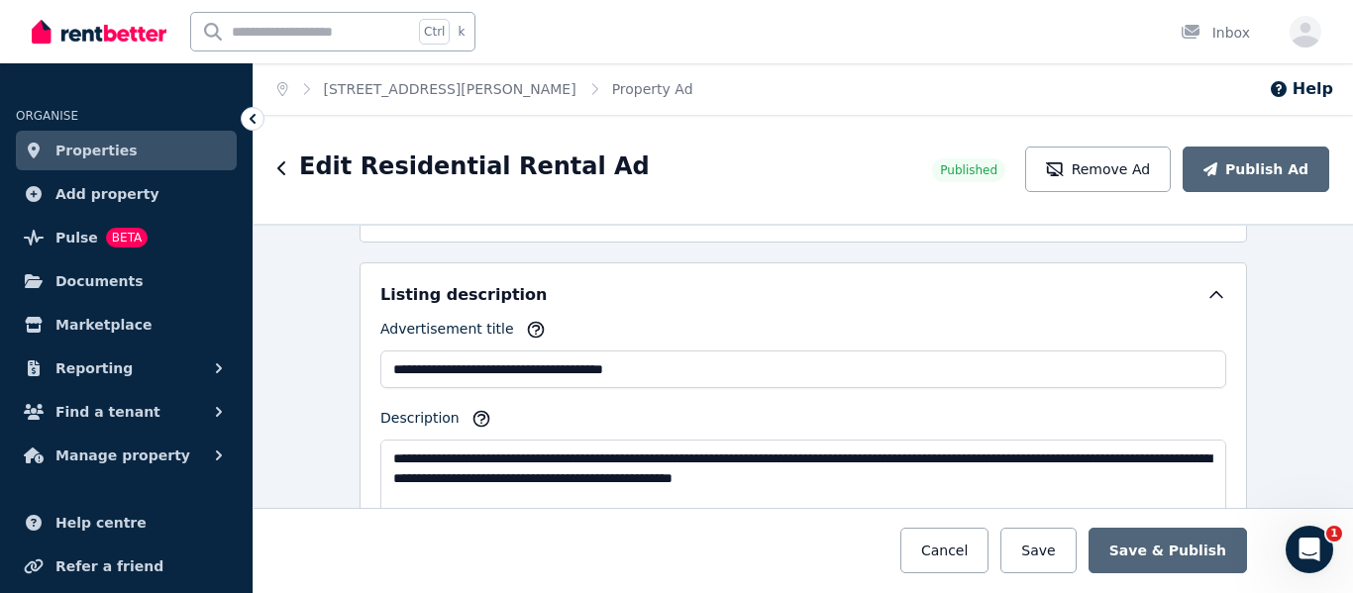
click at [472, 420] on icon "button" at bounding box center [482, 419] width 20 height 20
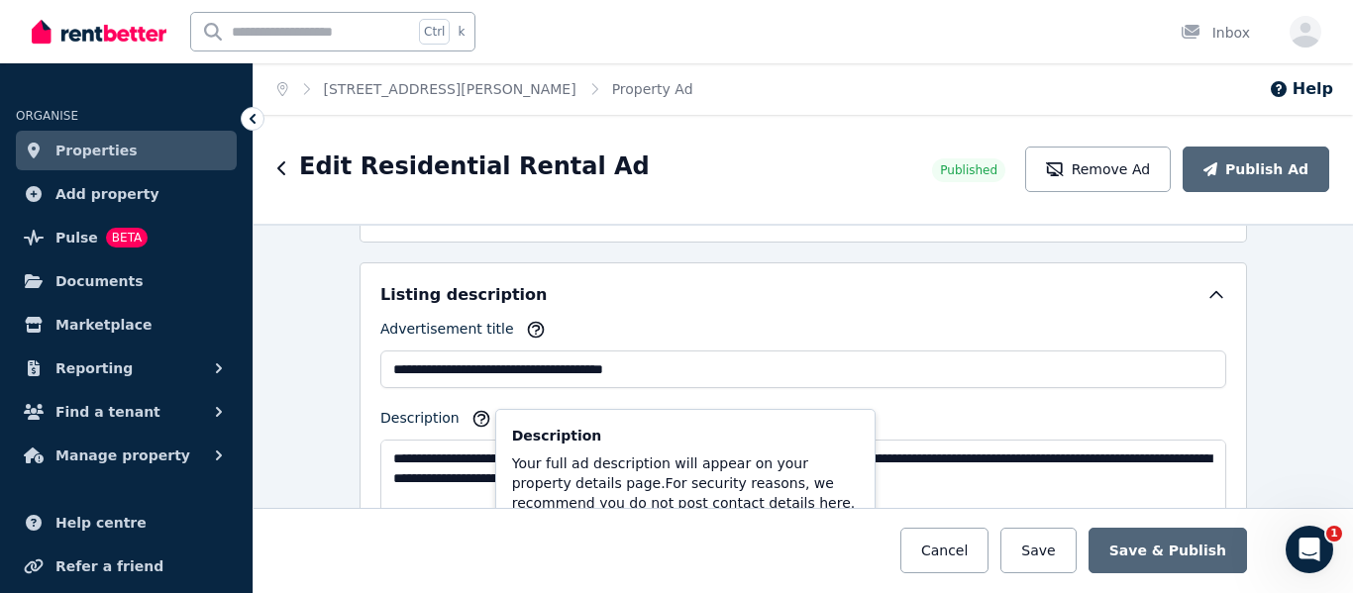
scroll to position [1189, 0]
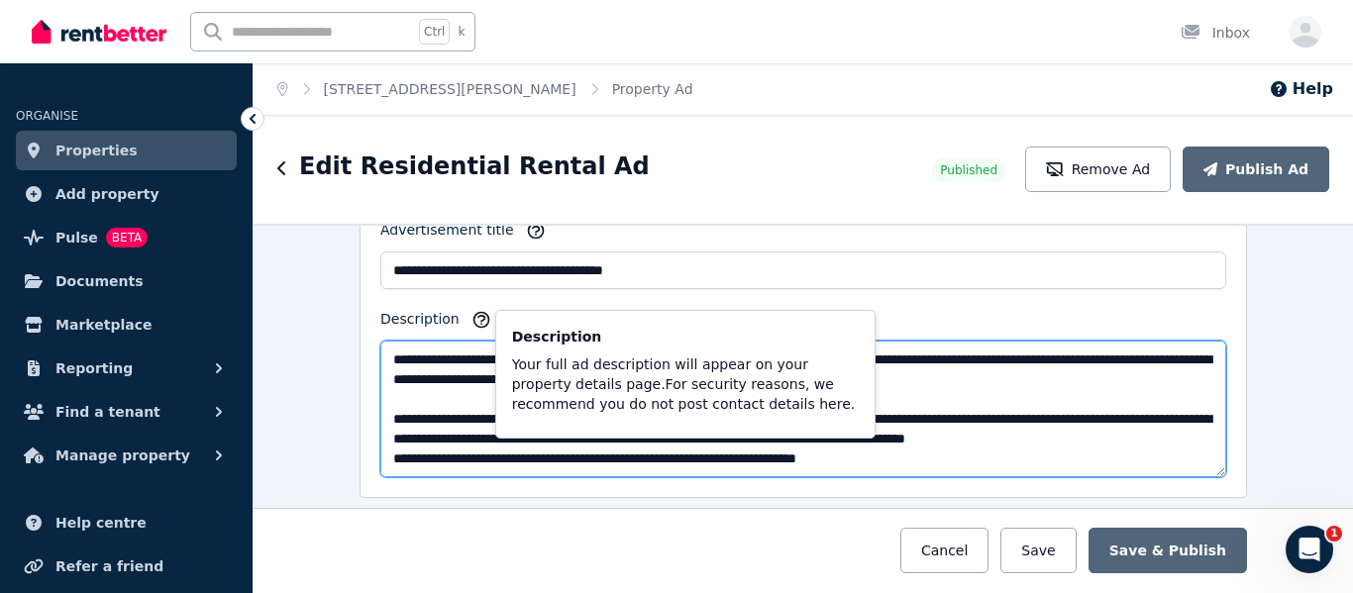
click at [939, 391] on textarea "Description" at bounding box center [803, 409] width 846 height 137
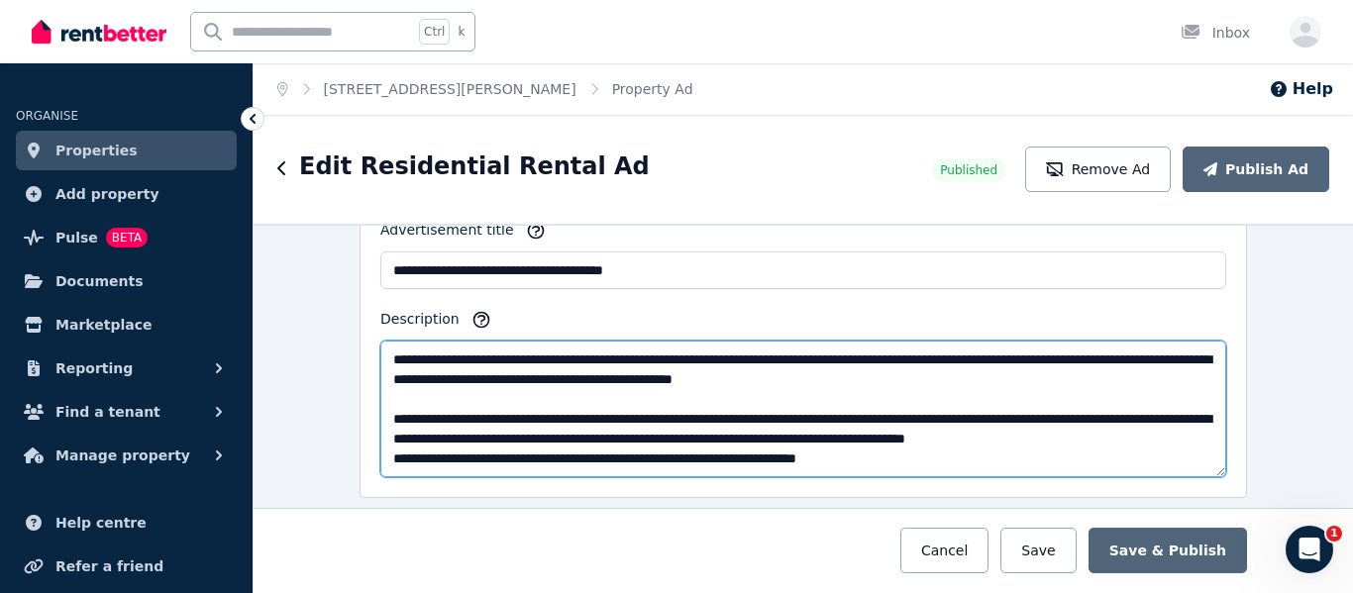
scroll to position [1090, 0]
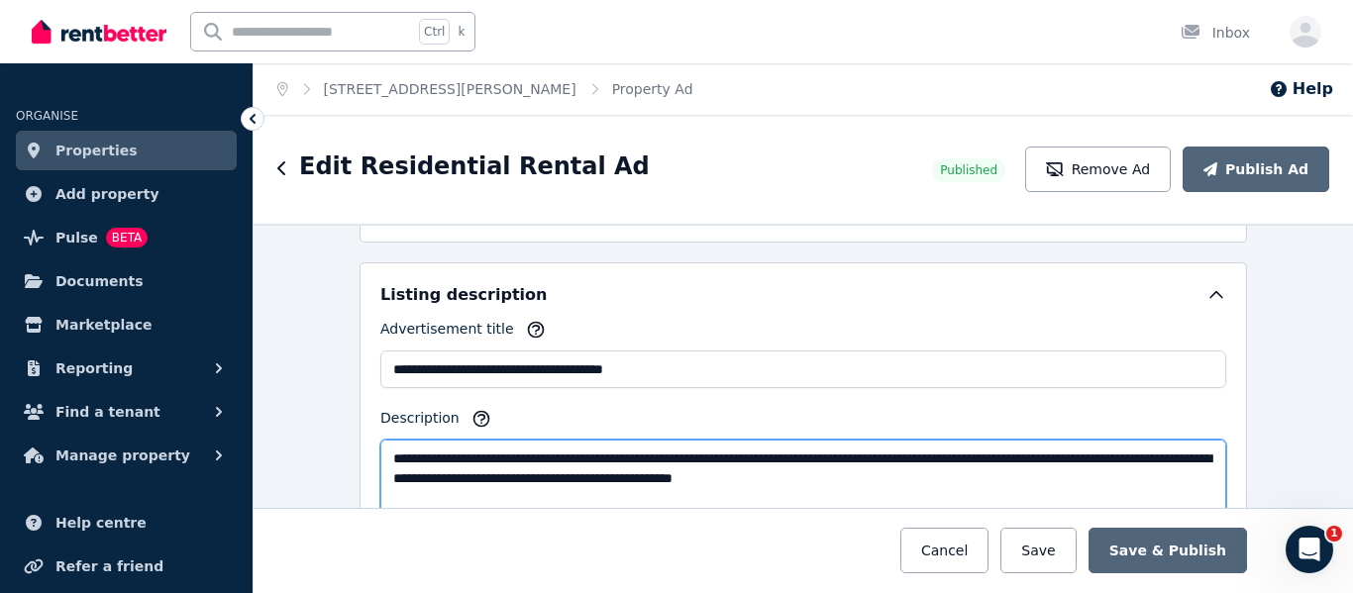
click at [528, 330] on icon "button" at bounding box center [535, 329] width 15 height 15
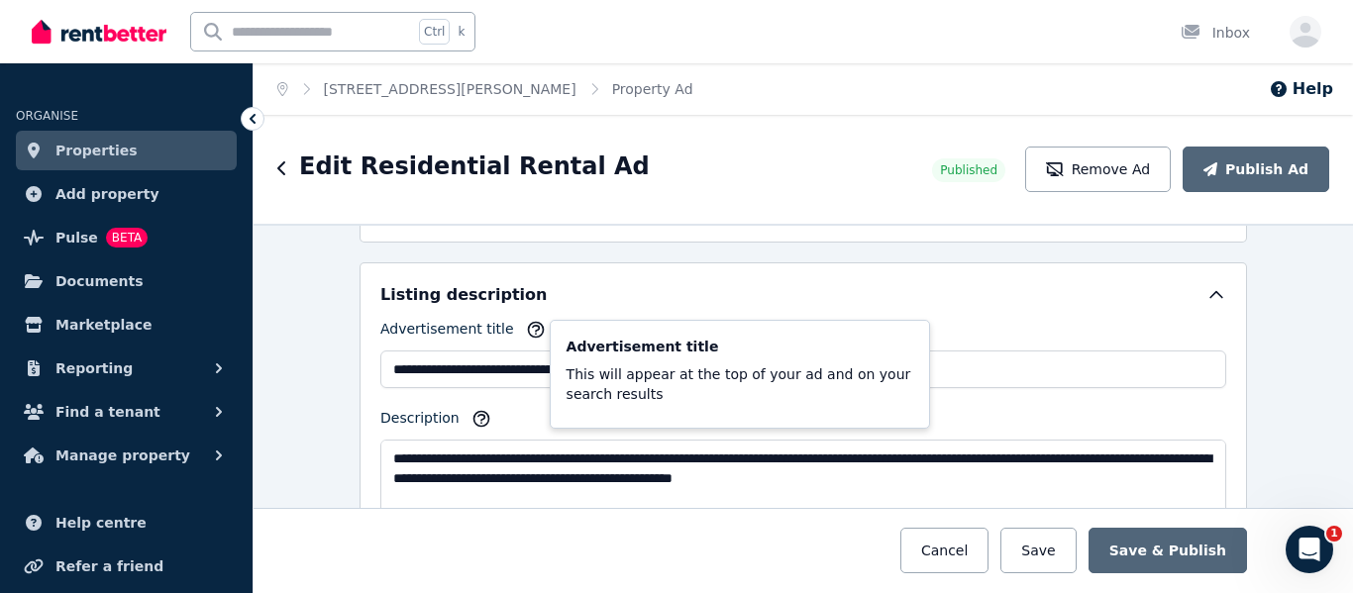
click at [528, 330] on icon "button" at bounding box center [535, 329] width 15 height 15
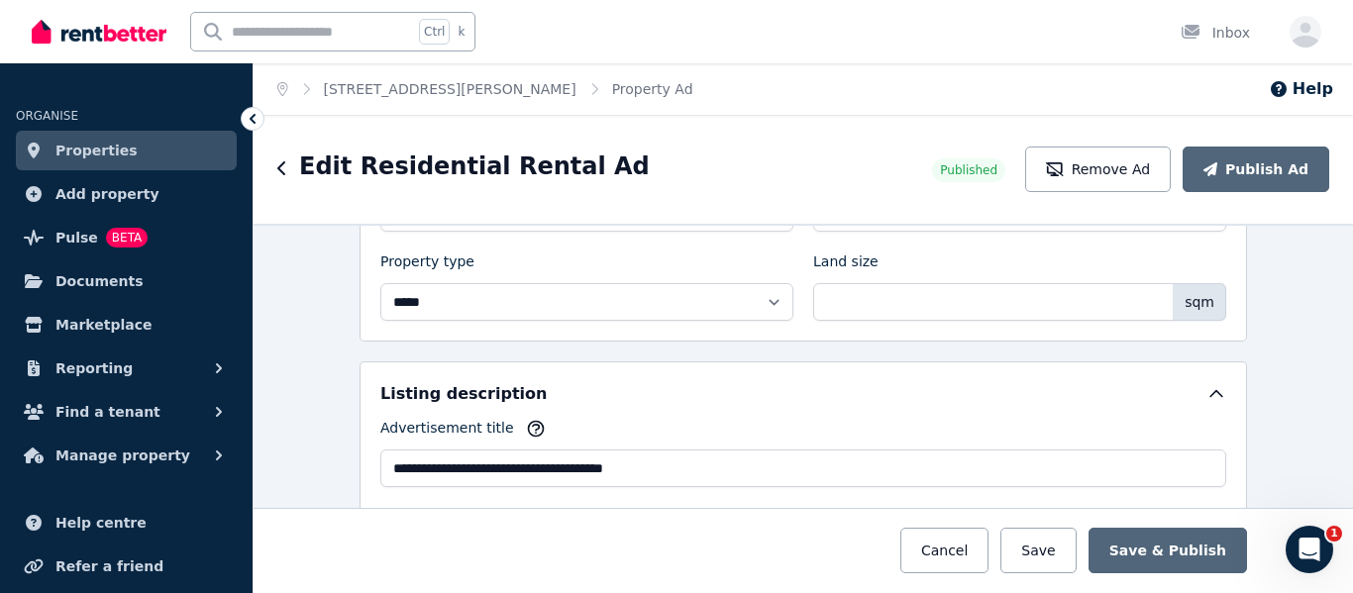
scroll to position [892, 0]
